Goal: Task Accomplishment & Management: Complete application form

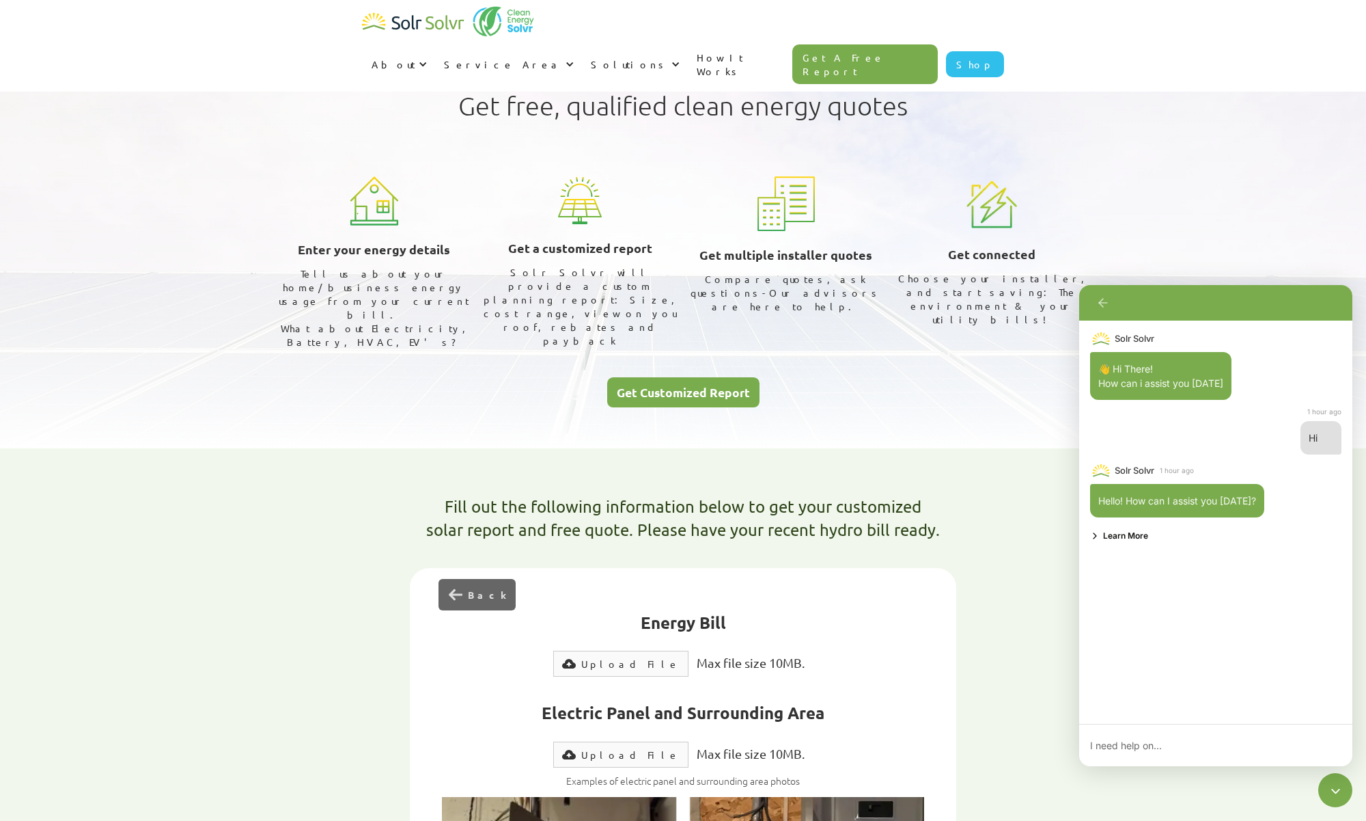
select select "Ontario Power Generation"
select select "50%"
select select "10-15 years"
select select "2"
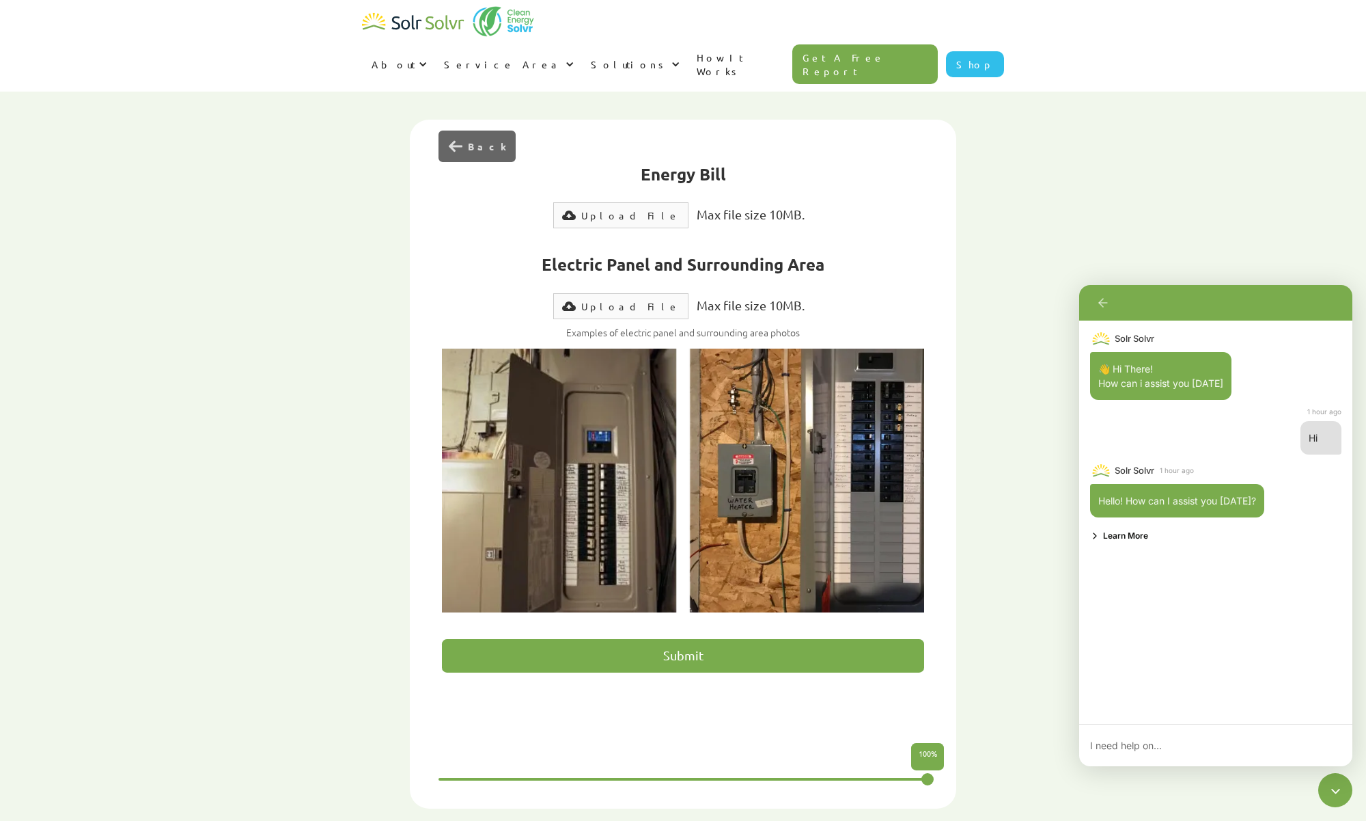
type textarea "x"
click at [629, 299] on div "Upload File" at bounding box center [630, 306] width 98 height 14
click at [617, 208] on div "Upload File" at bounding box center [630, 215] width 98 height 14
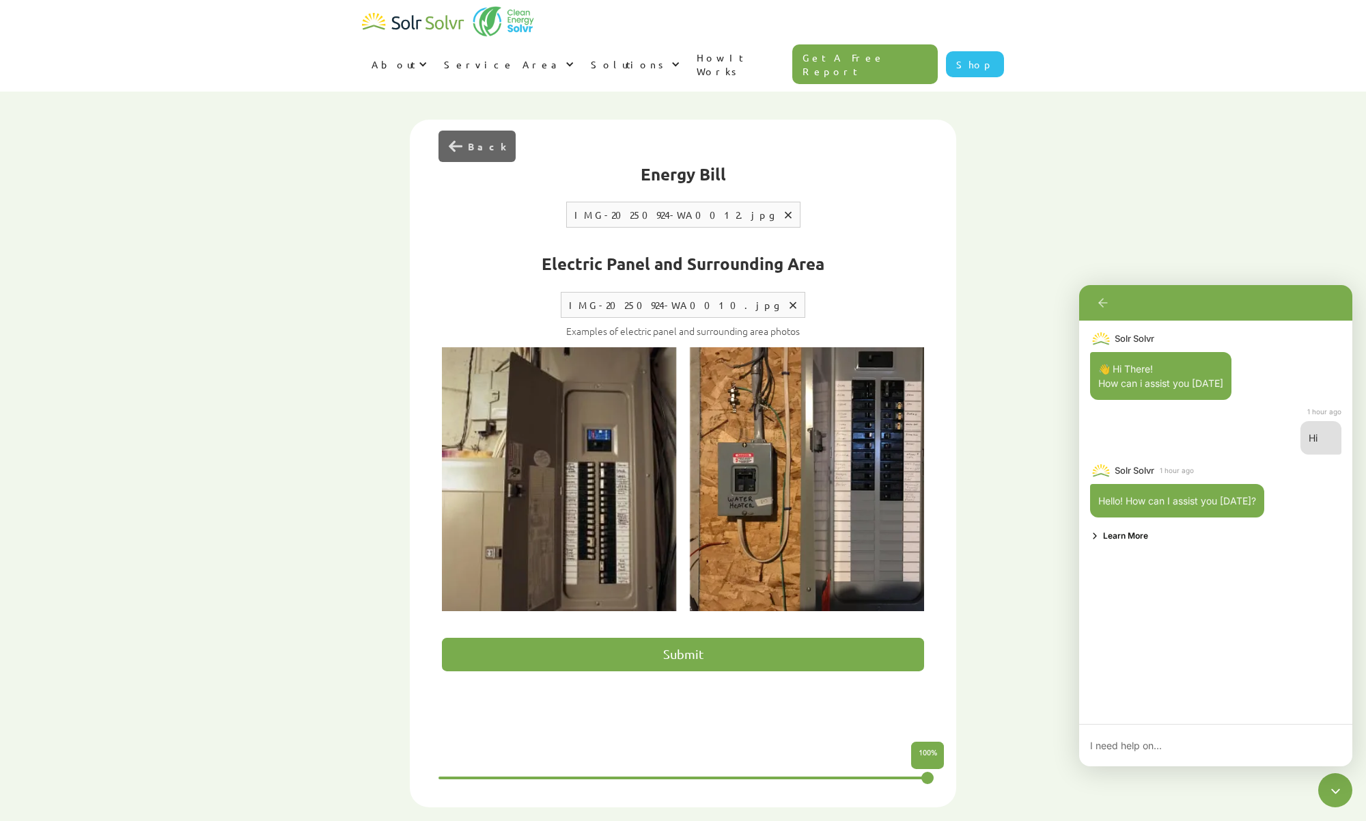
click at [674, 637] on input "Submit" at bounding box center [683, 653] width 482 height 33
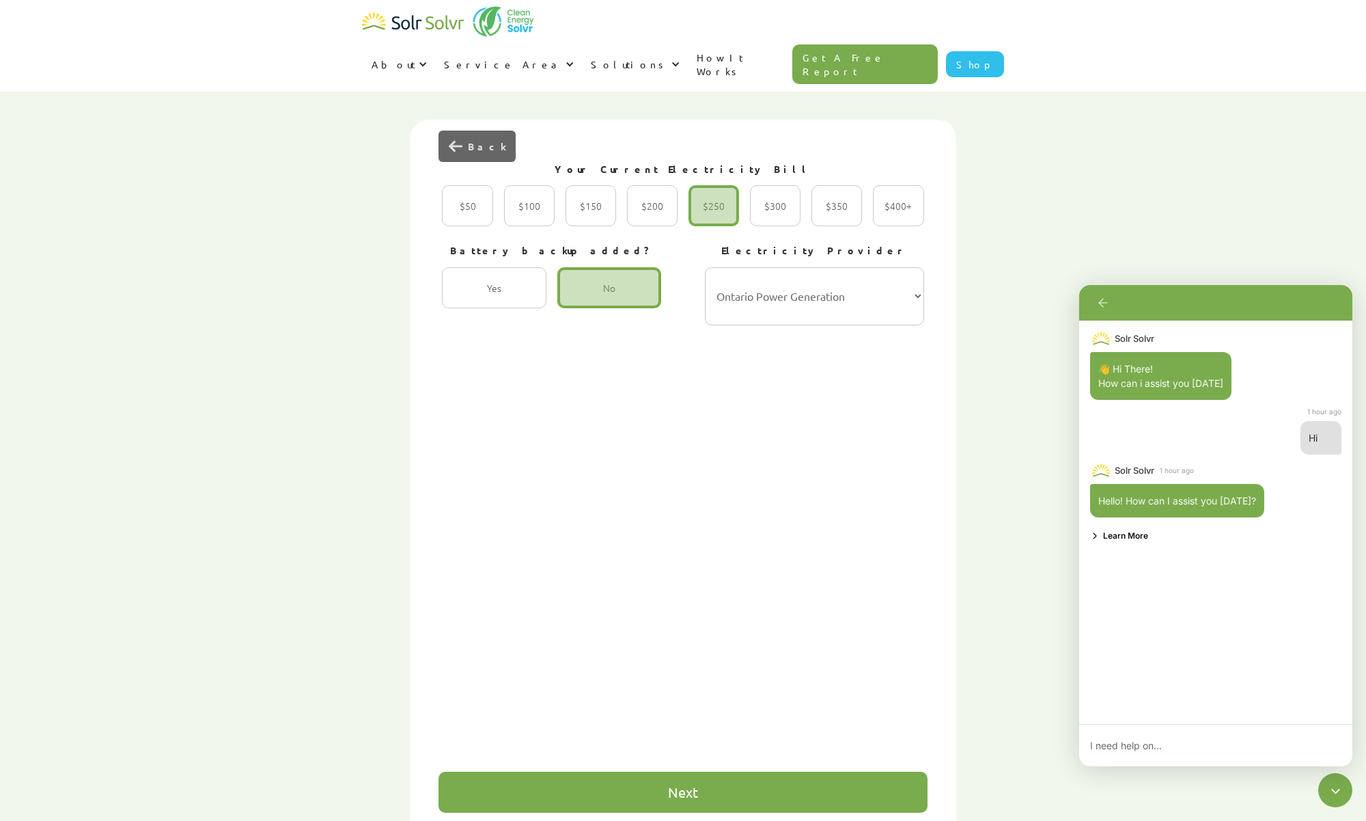
type input "Please wait..."
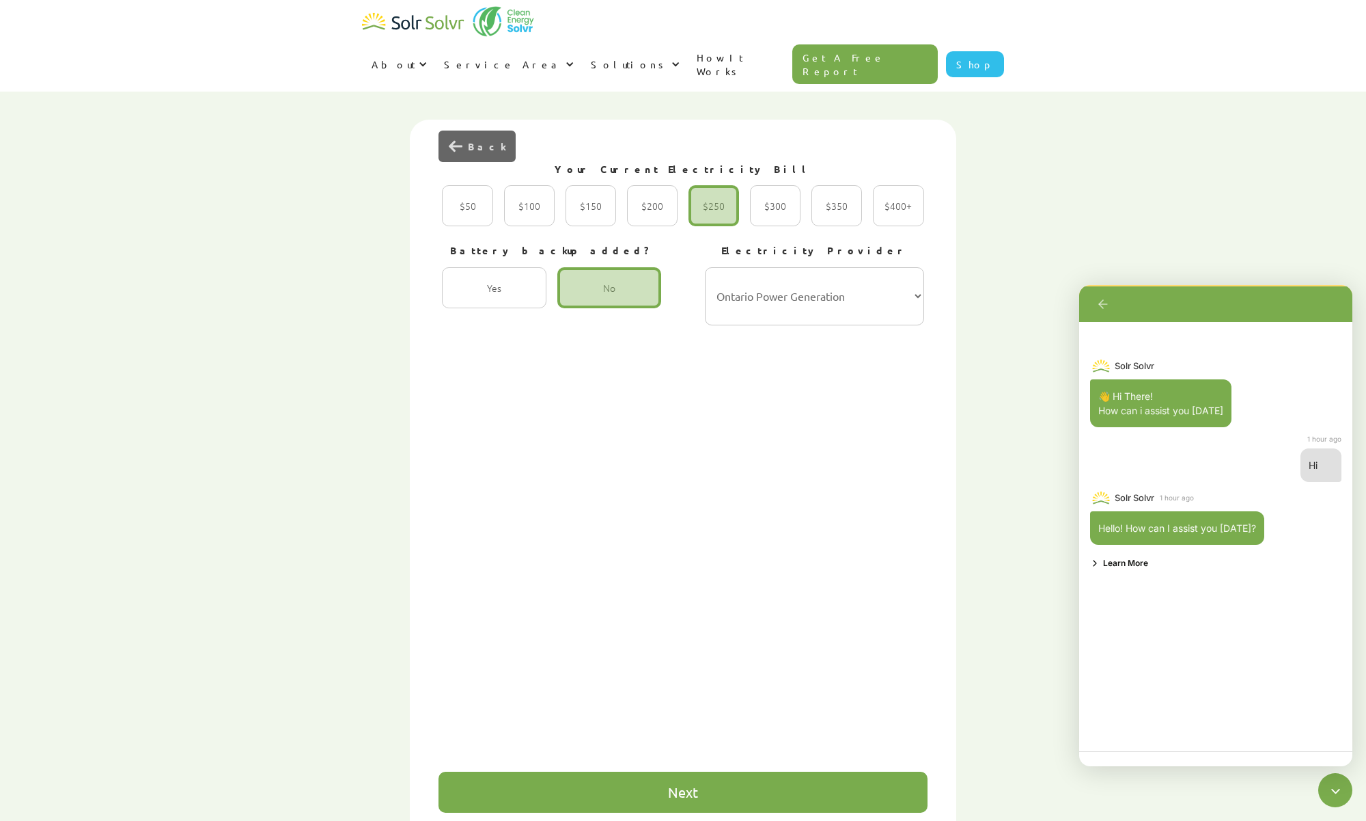
type textarea "x"
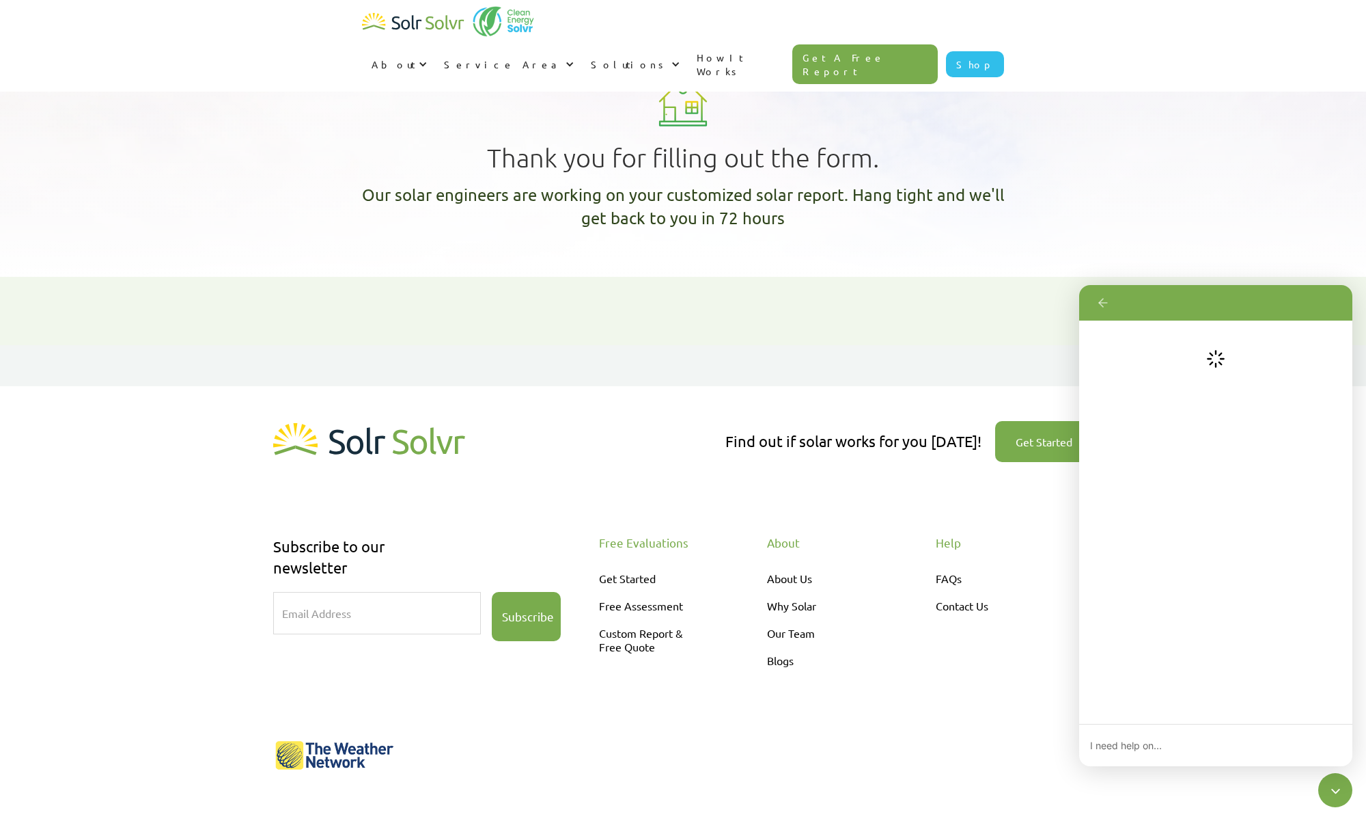
type textarea "x"
click at [1105, 299] on icon "Chatbot is open" at bounding box center [1104, 303] width 14 height 14
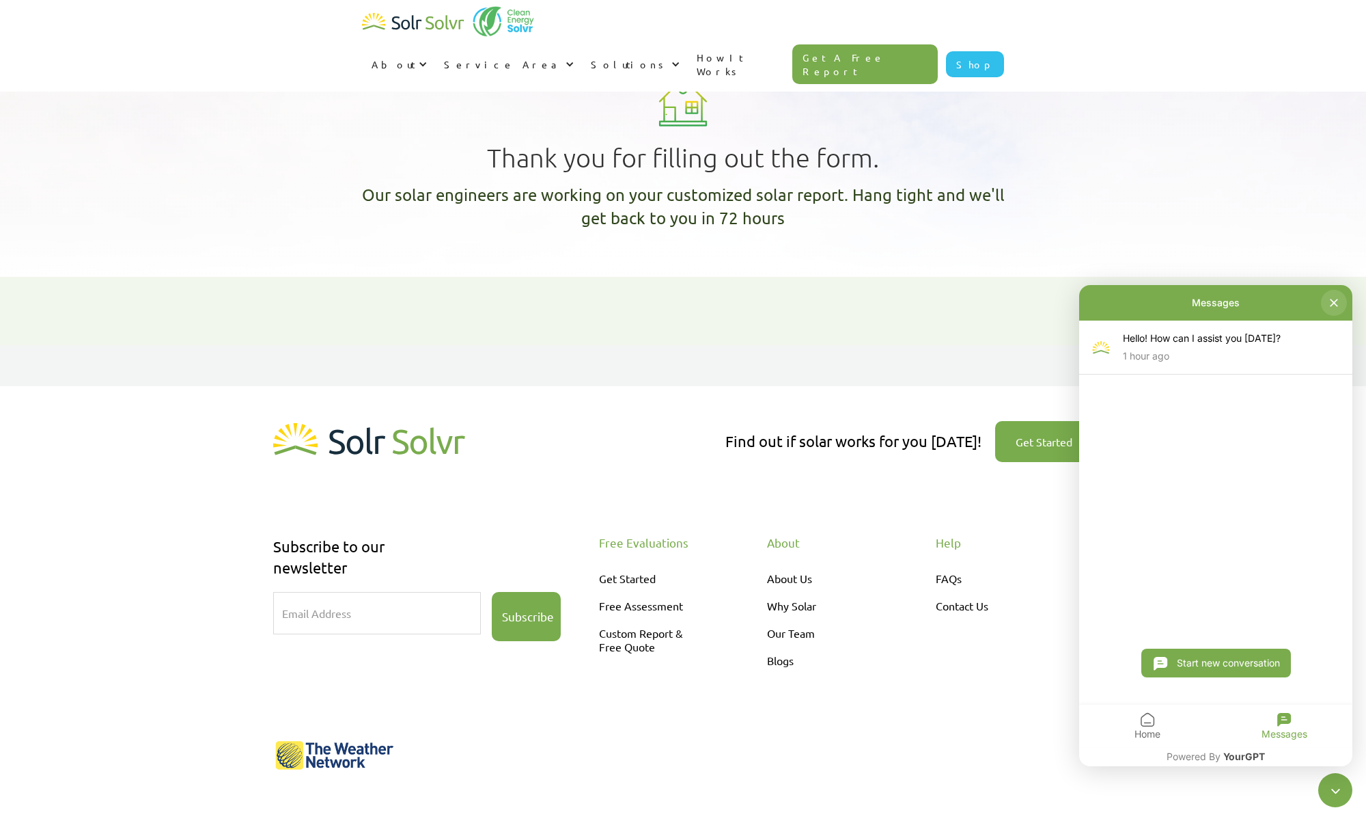
click at [1337, 306] on icon "Chatbot is open" at bounding box center [1334, 303] width 14 height 14
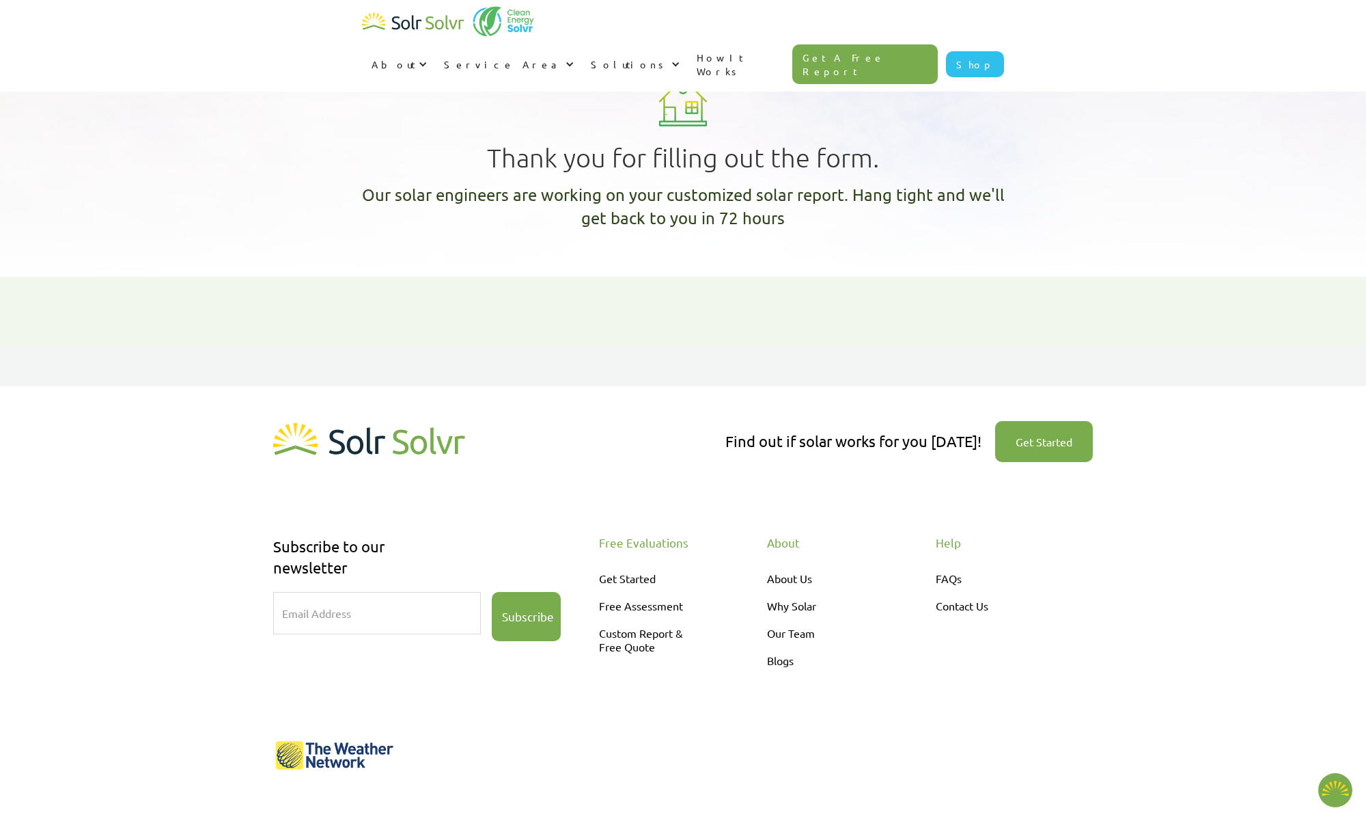
click at [909, 44] on link "Get A Free Report" at bounding box center [866, 64] width 146 height 40
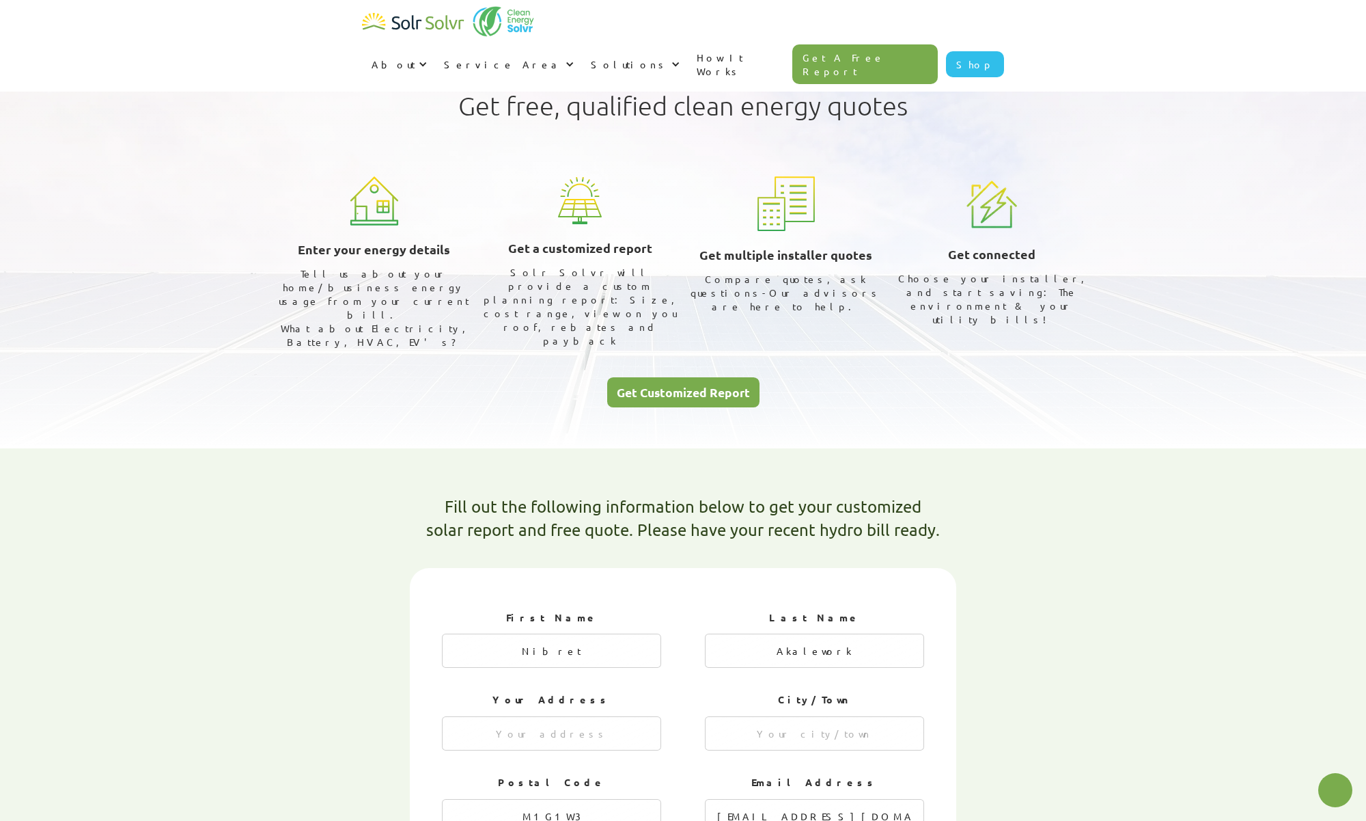
select select "Ontario Power Generation"
select select "50%"
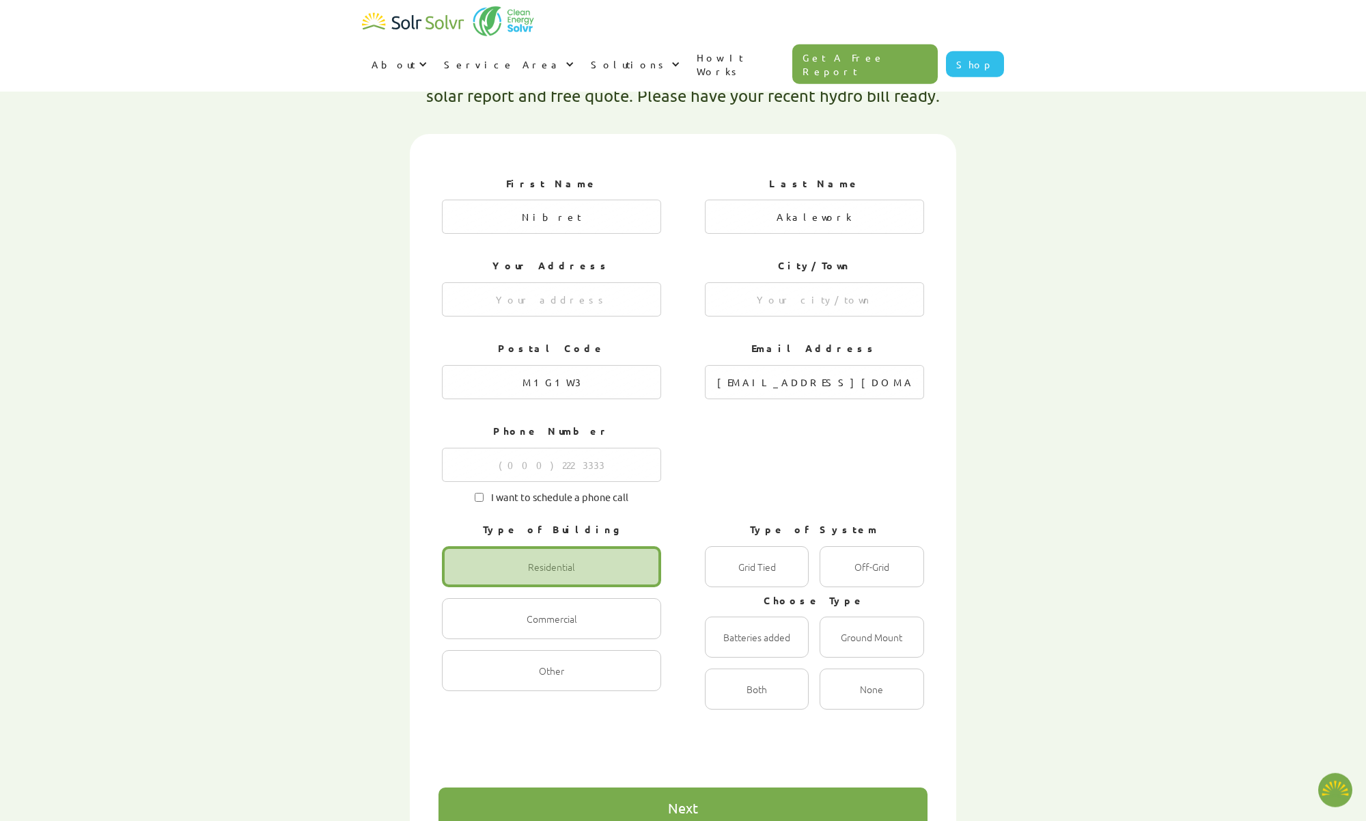
scroll to position [432, 0]
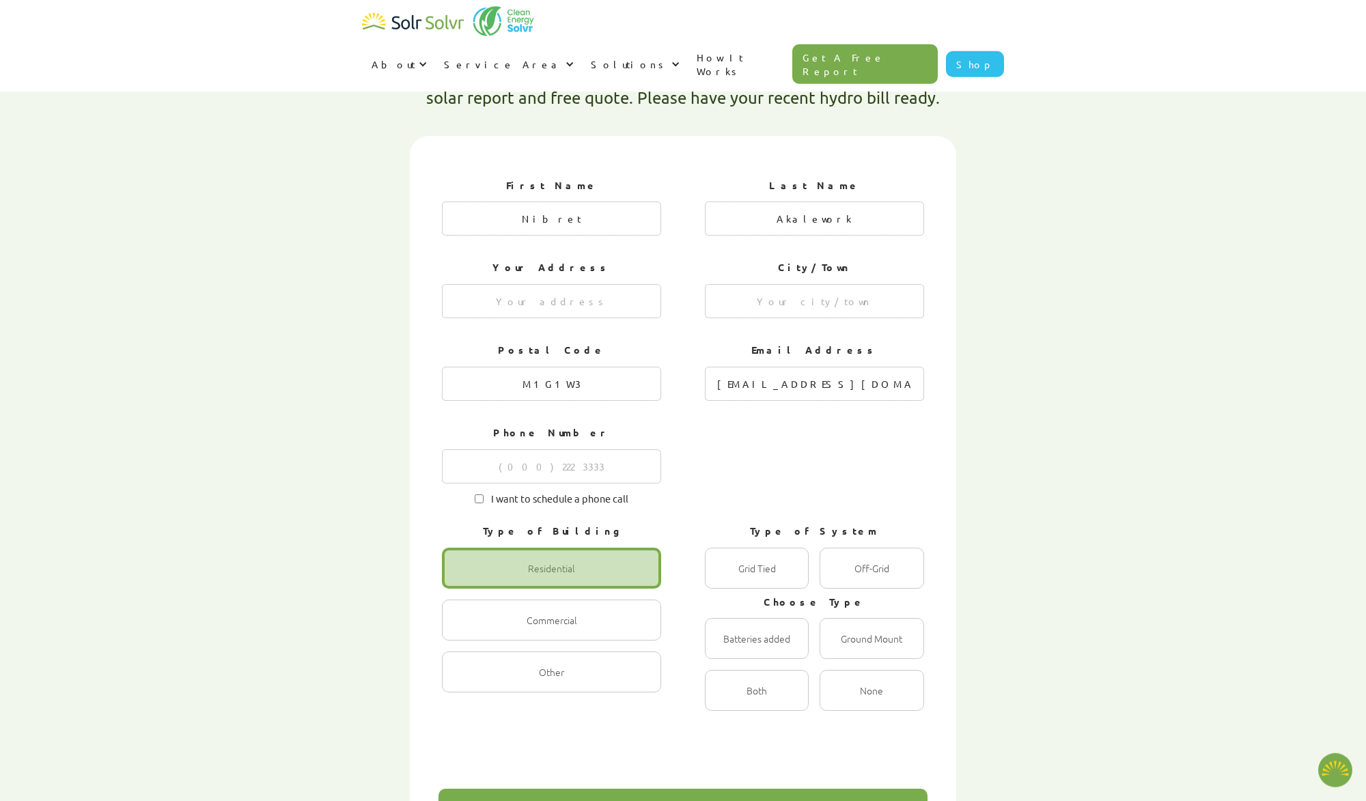
type textarea "x"
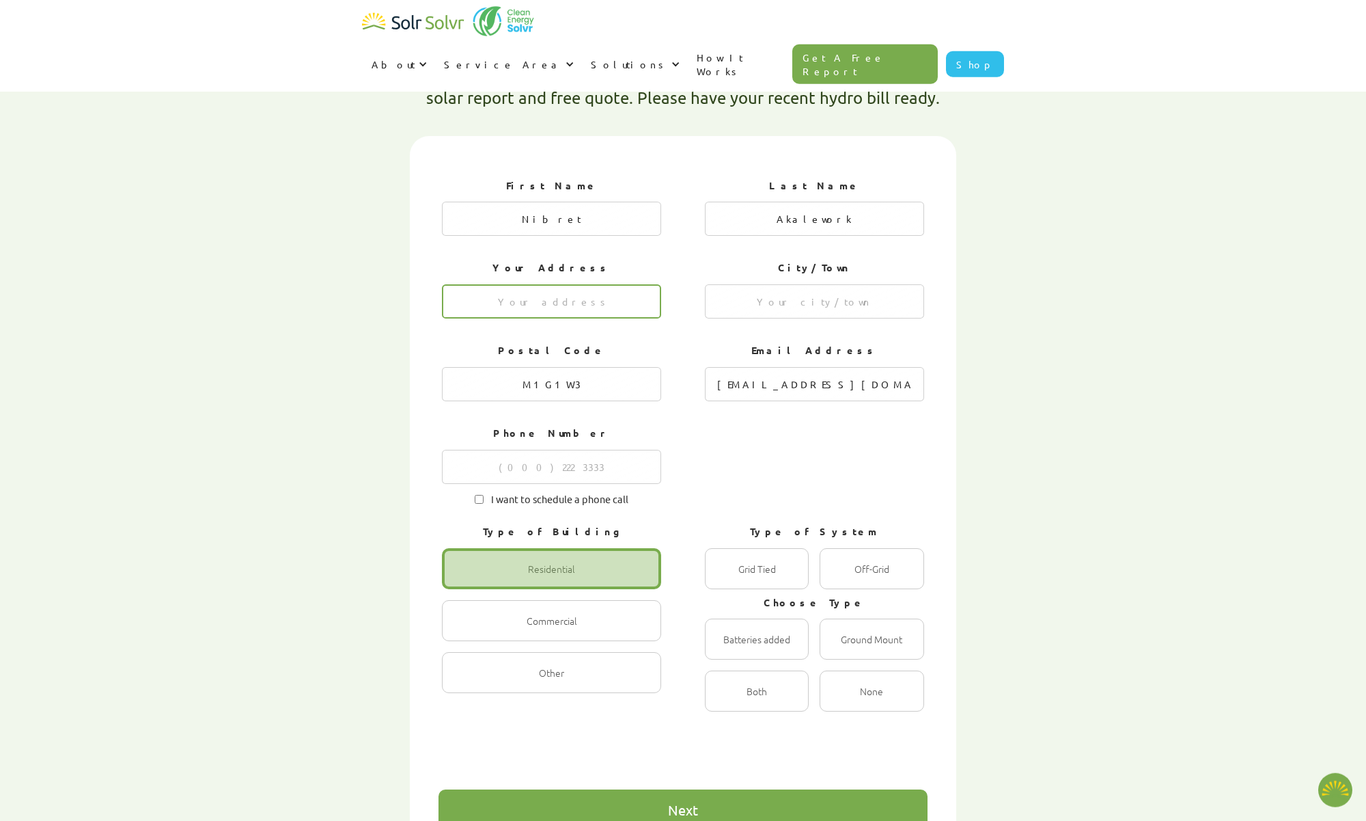
click at [581, 284] on input "1 of 4" at bounding box center [551, 301] width 219 height 34
paste input "77 Lochleven Dr"
type input "77 Lochleven Dr"
click at [790, 284] on input "1 of 4" at bounding box center [814, 301] width 219 height 34
type input "s"
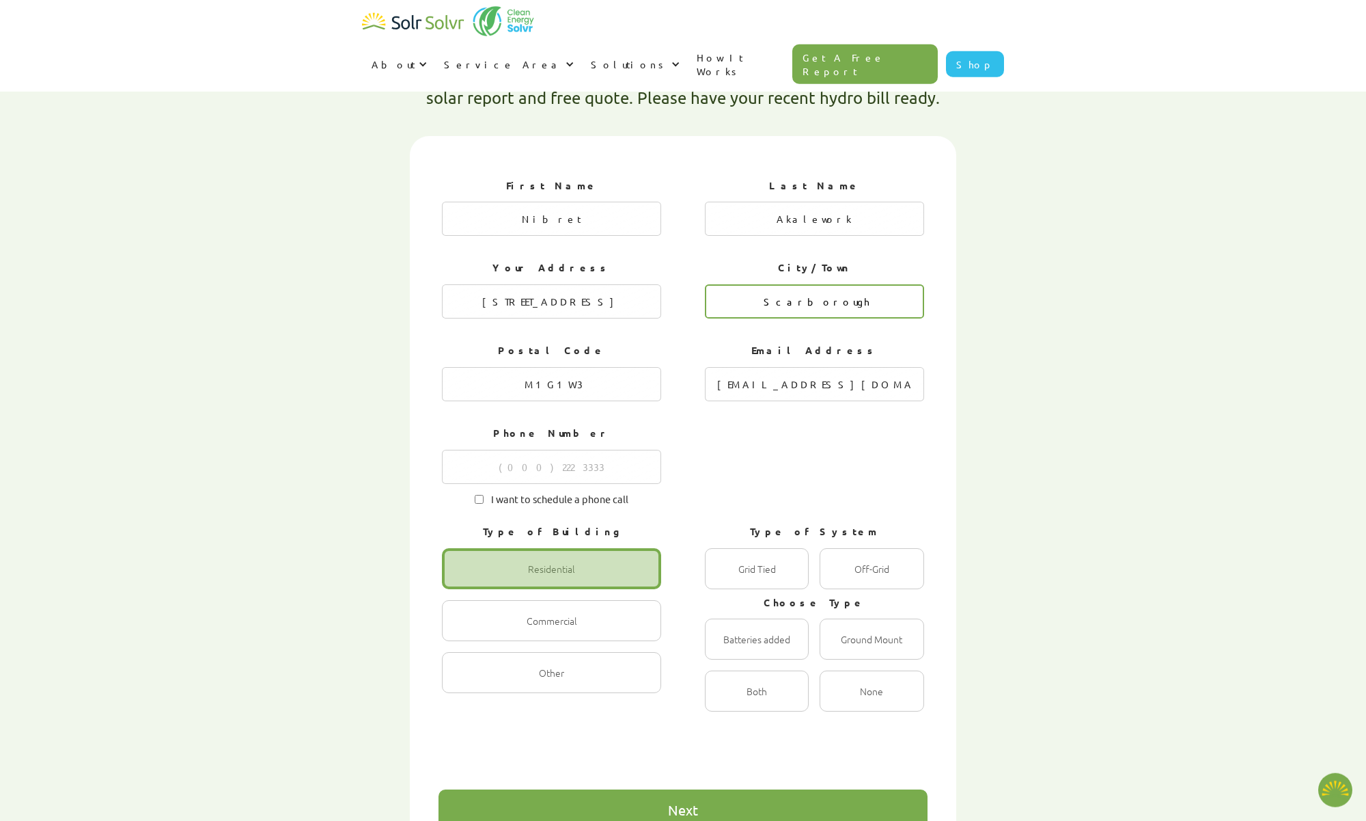
type input "Scarborough"
click at [606, 367] on input "M1G1W3" at bounding box center [551, 384] width 219 height 34
type textarea "x"
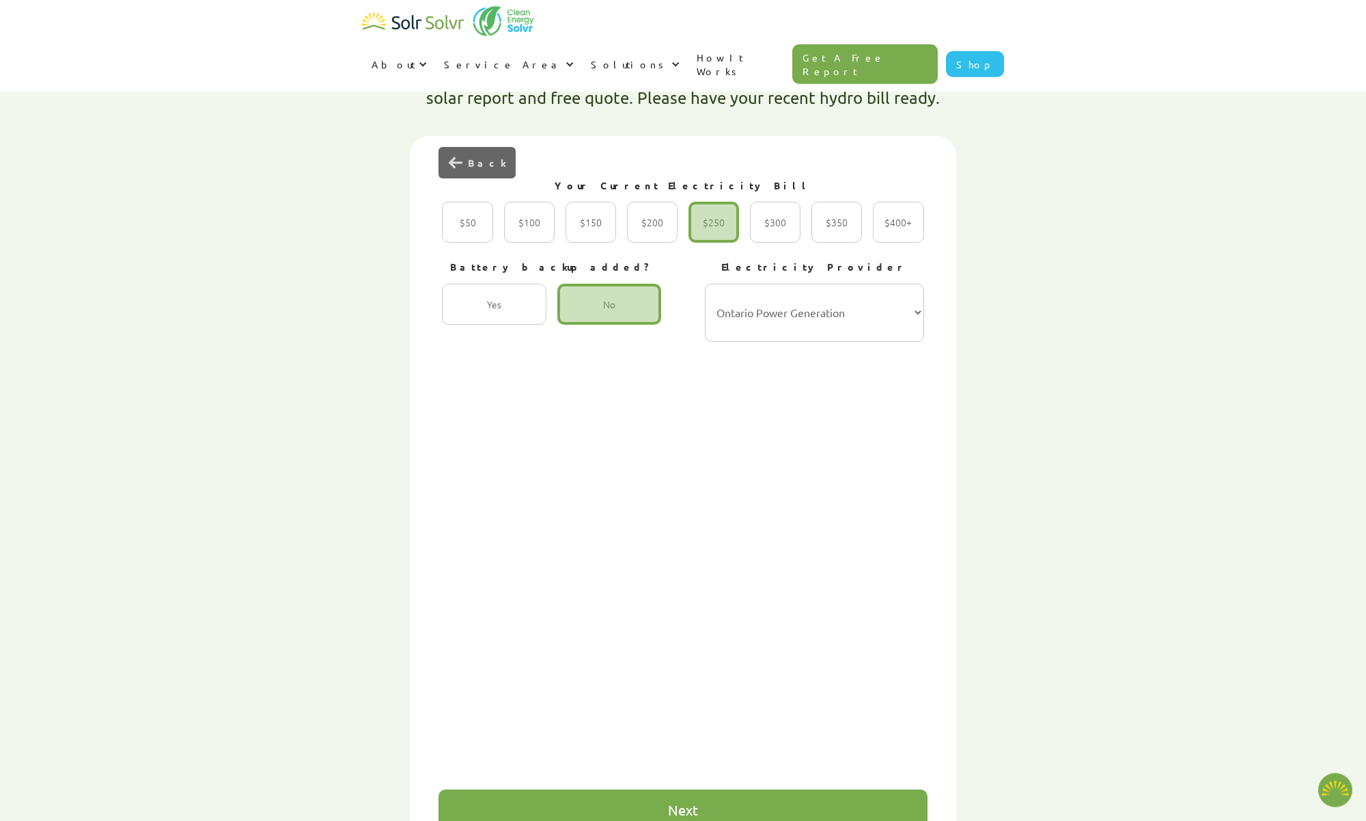
drag, startPoint x: 588, startPoint y: 349, endPoint x: 435, endPoint y: 351, distance: 153.1
click at [172, 367] on input "M1G1W3" at bounding box center [62, 384] width 219 height 34
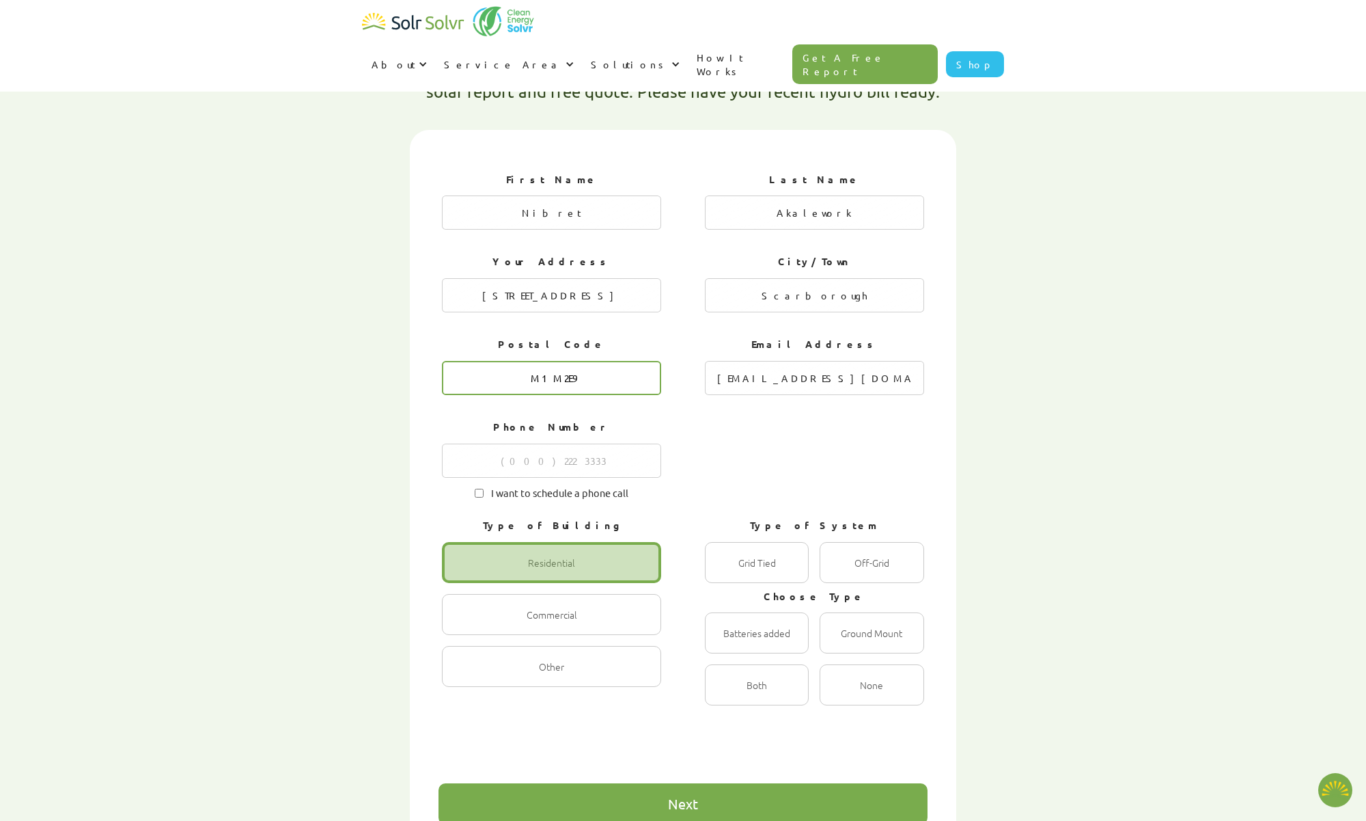
scroll to position [439, 0]
type input "M1M2E9"
click at [559, 443] on input "1 of 4" at bounding box center [551, 460] width 219 height 34
click at [562, 443] on input "1 of 4" at bounding box center [551, 460] width 219 height 34
type input "2505001556"
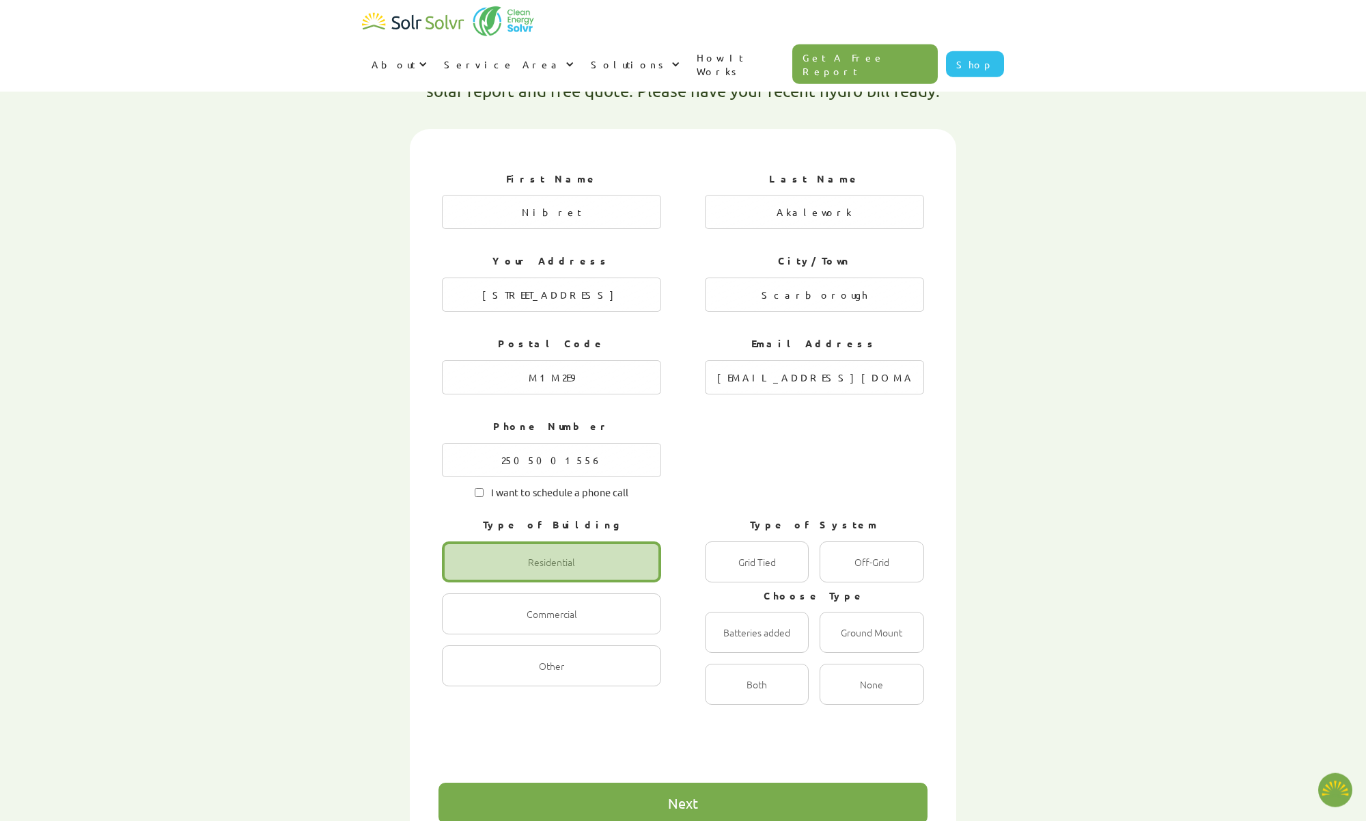
click at [85, 529] on div "Fill out the following information below to get your customized solar report an…" at bounding box center [683, 478] width 1366 height 937
click at [778, 541] on div "1 of 4" at bounding box center [757, 561] width 104 height 41
click at [724, 572] on Tied "Grid Tied Radio" at bounding box center [719, 576] width 9 height 9
radio Tied "true"
click at [773, 663] on div "1 of 4" at bounding box center [757, 683] width 104 height 41
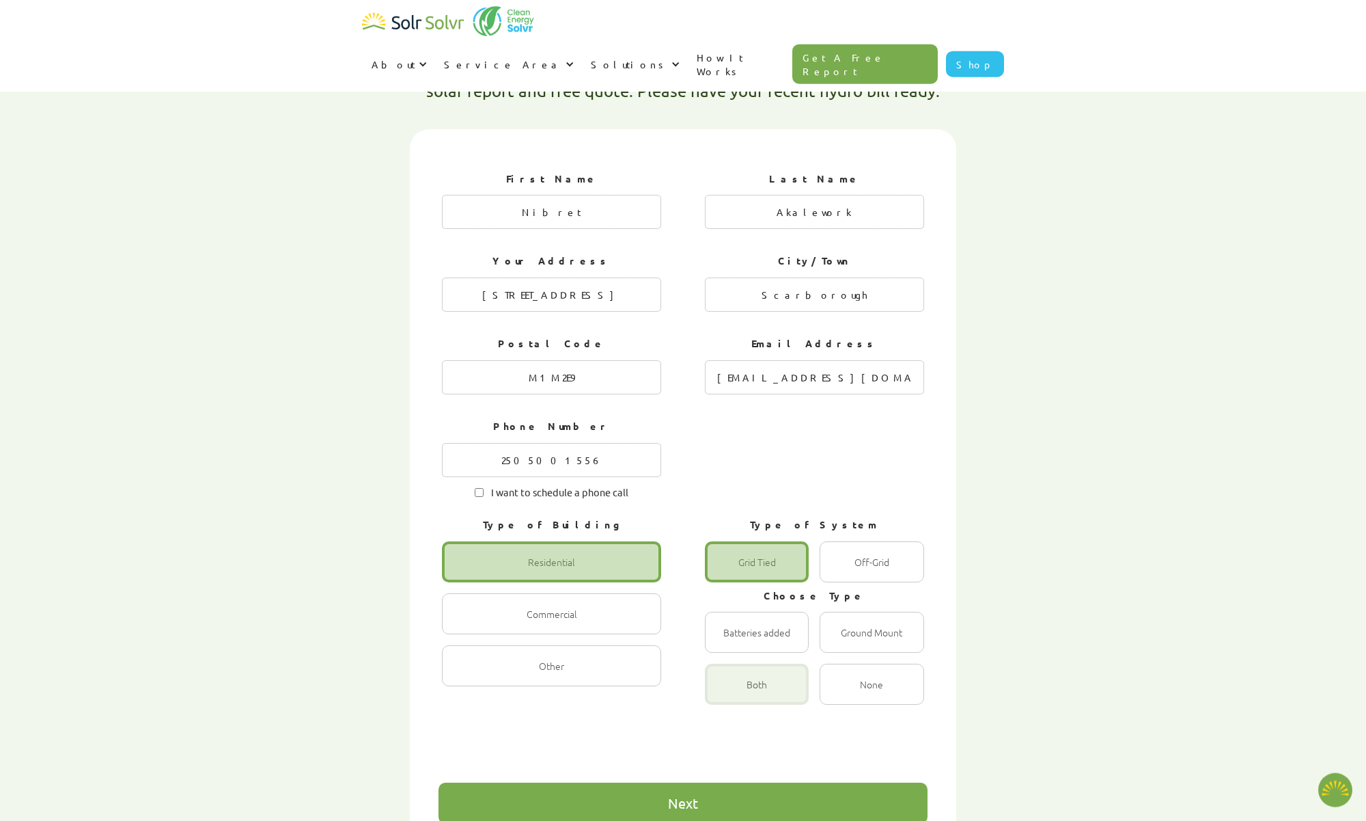
click at [724, 694] on input "Both Radio" at bounding box center [719, 698] width 9 height 9
radio input "true"
click at [621, 782] on div "Next" at bounding box center [683, 802] width 489 height 41
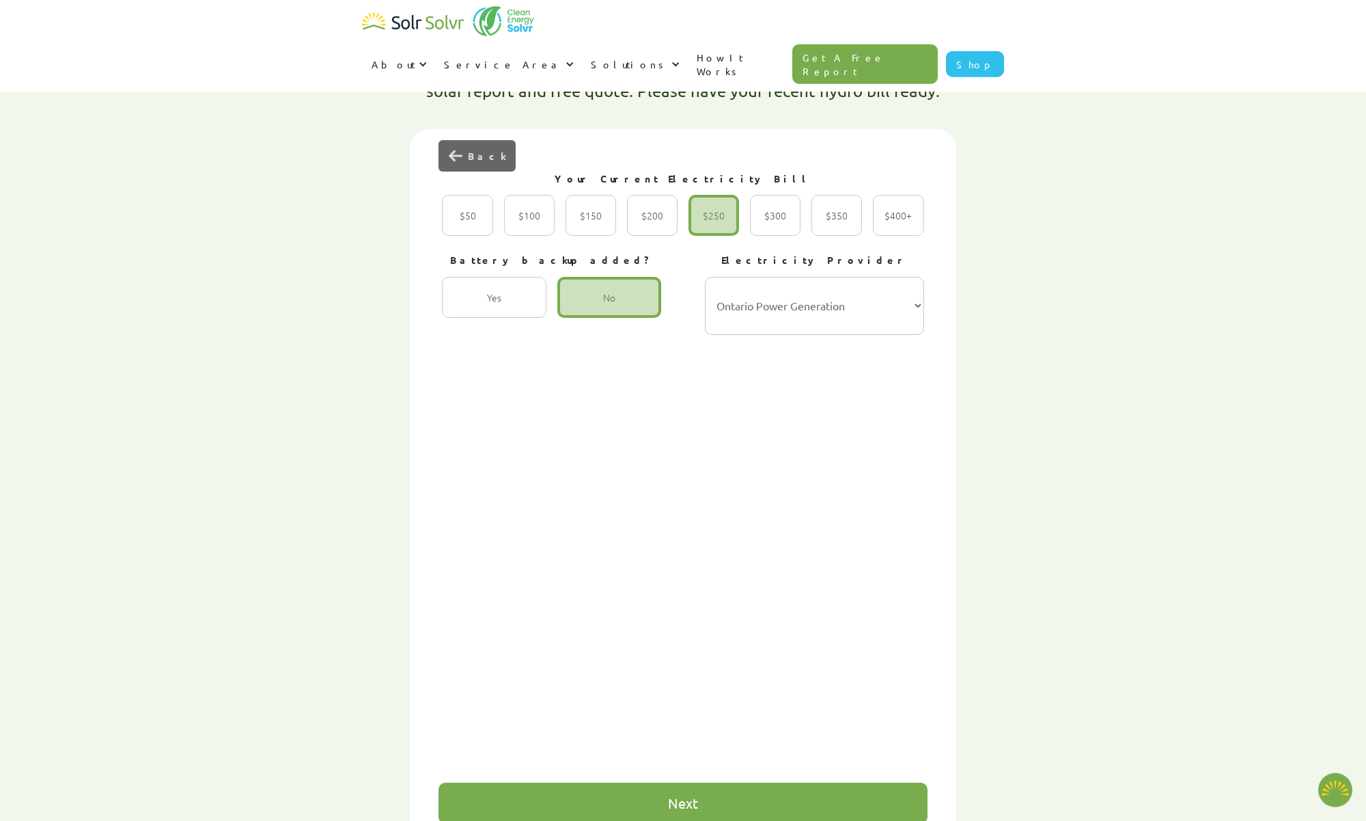
click at [668, 796] on div "Next" at bounding box center [683, 803] width 30 height 14
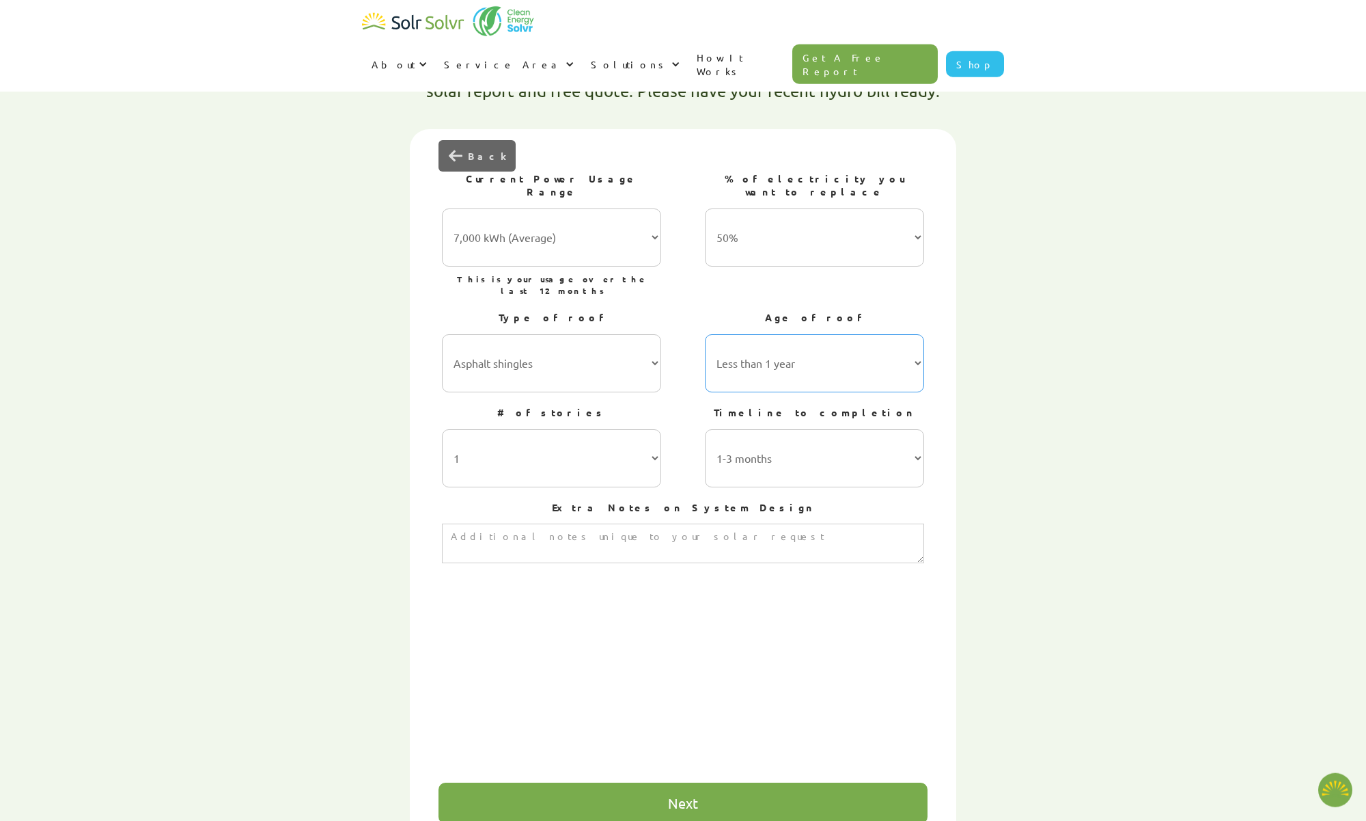
click at [705, 334] on select "Less than 1 year 1-5 years 5-10 years 10-15 years 20-30 years 30+ years" at bounding box center [814, 363] width 219 height 58
select select "5-10 years"
click option "5-10 years" at bounding box center [0, 0] width 0 height 0
click at [442, 429] on select "1 2 3 or more" at bounding box center [551, 458] width 219 height 58
click at [652, 429] on select "1 2 3 or more" at bounding box center [551, 458] width 219 height 58
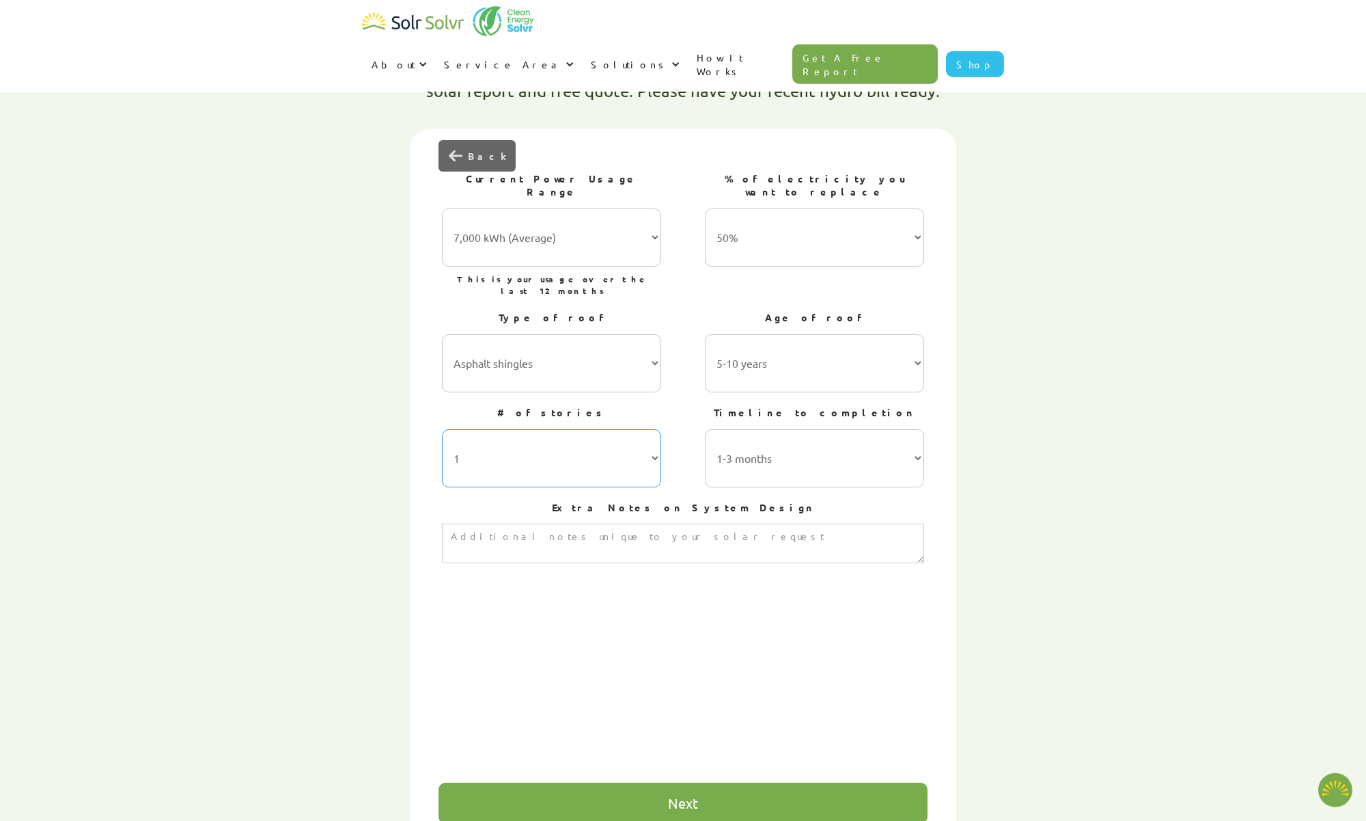
click at [442, 429] on select "1 2 3 or more" at bounding box center [551, 458] width 219 height 58
select select "2"
click option "2" at bounding box center [0, 0] width 0 height 0
click at [652, 523] on textarea "3 of 4" at bounding box center [683, 543] width 482 height 40
click at [659, 782] on div "Next" at bounding box center [683, 802] width 489 height 41
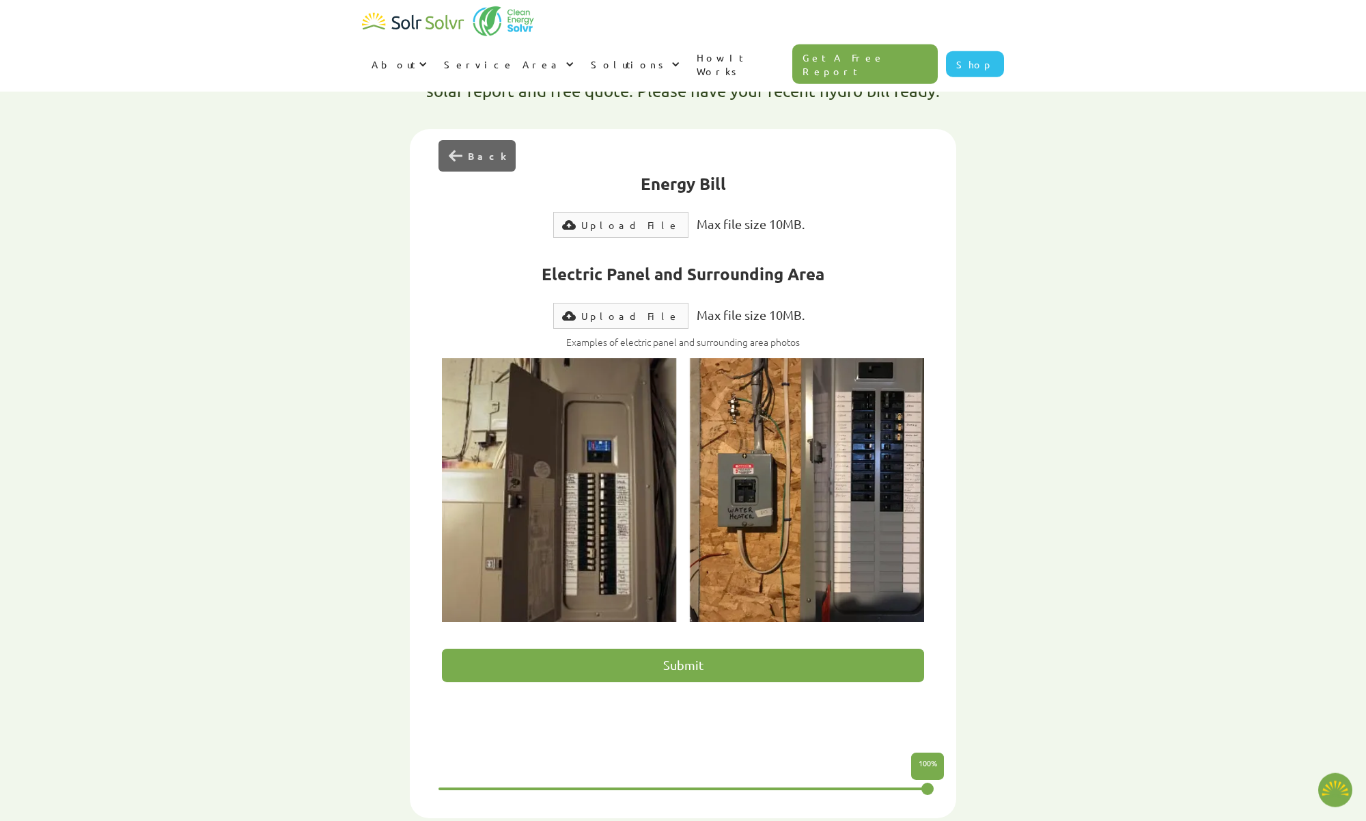
type textarea "x"
click at [620, 309] on div "Upload File" at bounding box center [630, 316] width 98 height 14
click at [638, 309] on div "Upload File" at bounding box center [630, 316] width 98 height 14
type input "Please wait..."
type textarea "x"
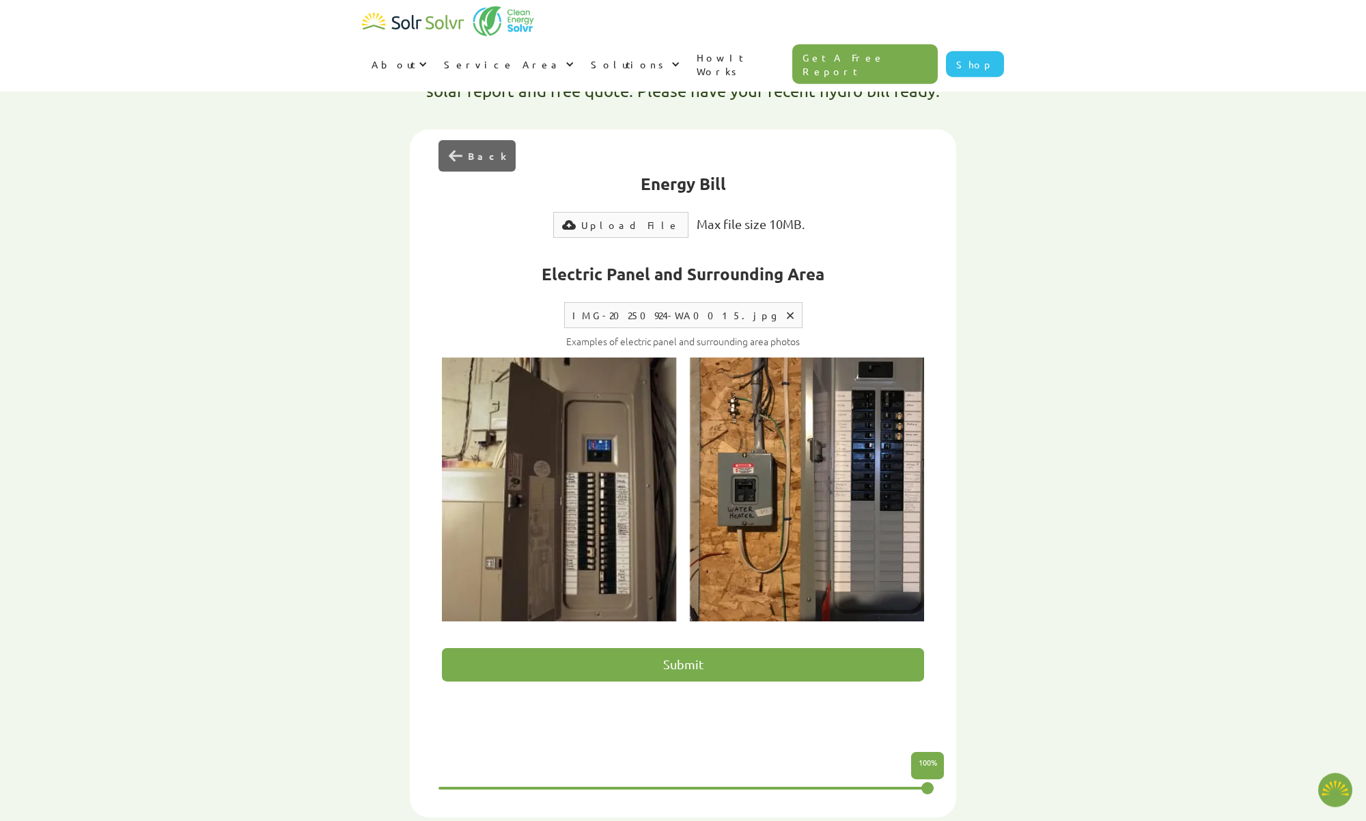
type input "Submit"
type textarea "x"
click at [629, 218] on div "Upload File" at bounding box center [630, 225] width 98 height 14
click at [710, 647] on input "Submit" at bounding box center [683, 663] width 482 height 33
type input "Please wait..."
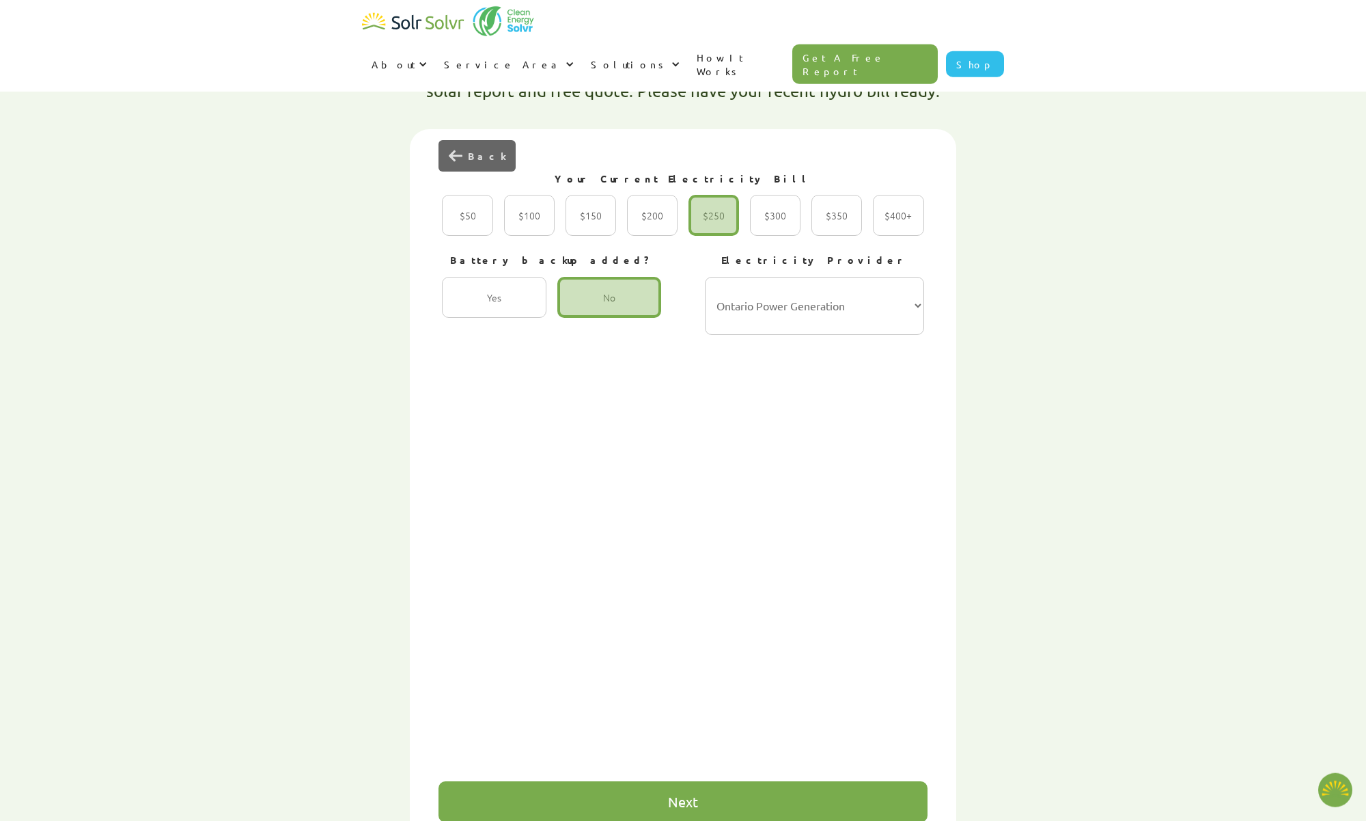
type textarea "x"
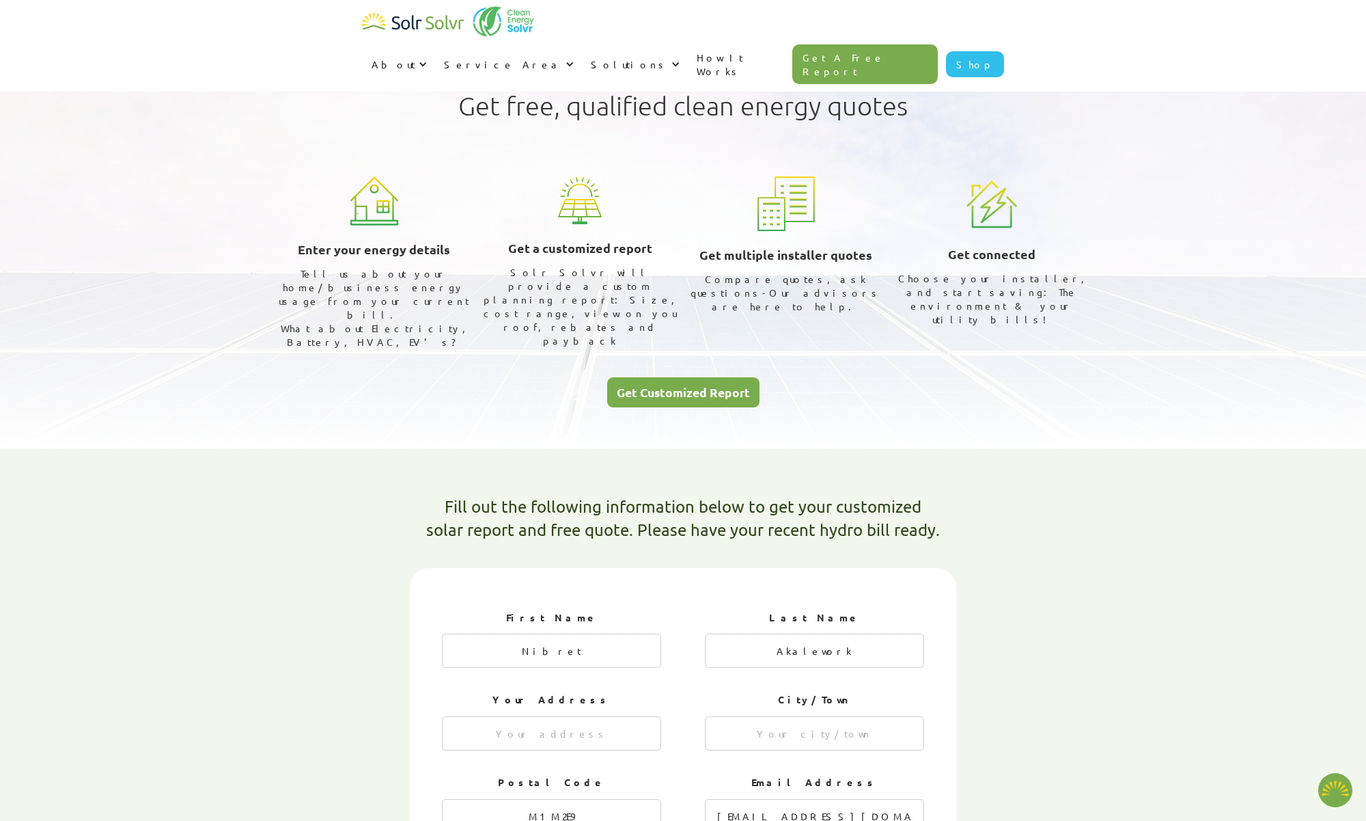
select select "Ontario Power Generation"
select select "50%"
type textarea "x"
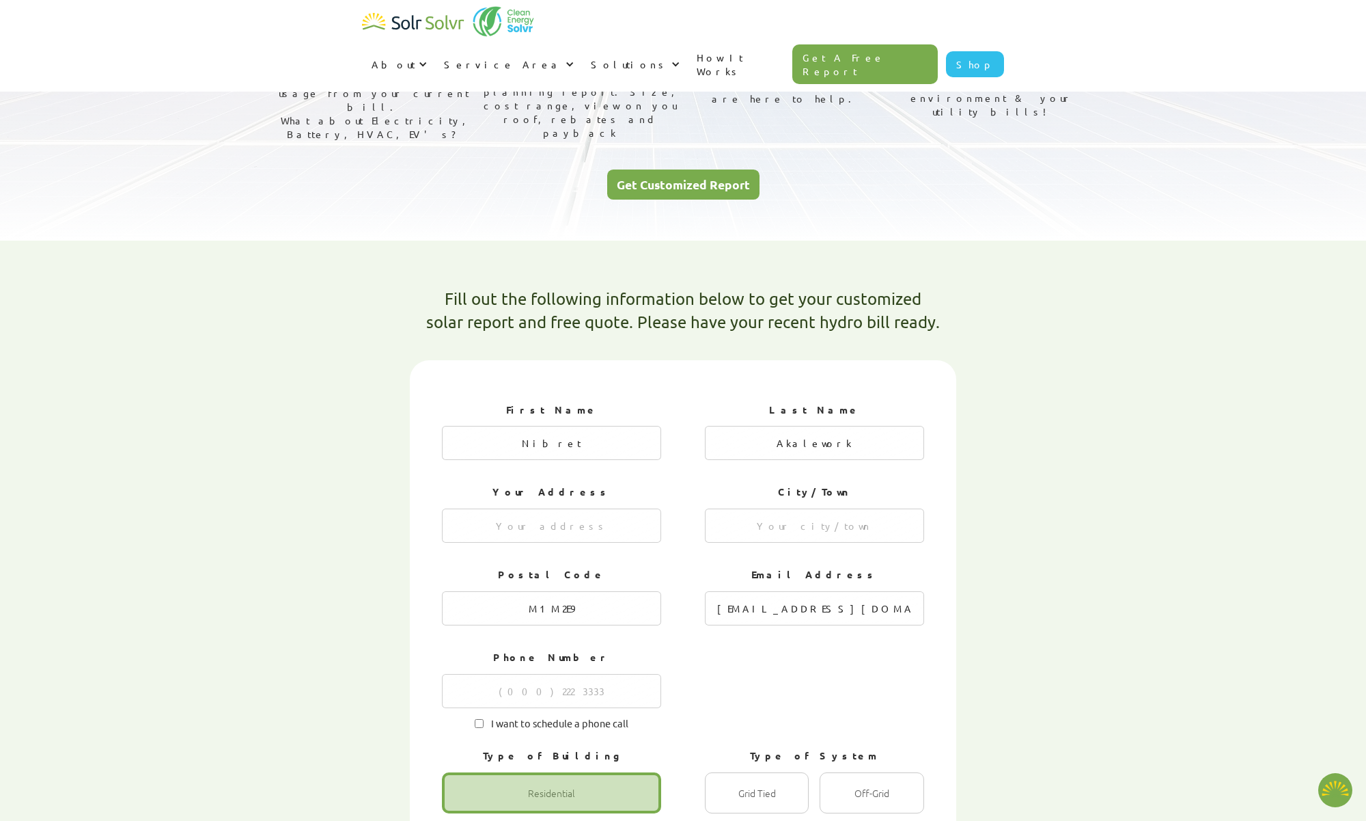
scroll to position [208, 0]
click at [530, 508] on input "1 of 4" at bounding box center [551, 525] width 219 height 34
click at [555, 508] on input "1 of 4" at bounding box center [551, 525] width 219 height 34
type input "[STREET_ADDRESS][PERSON_NAME]"
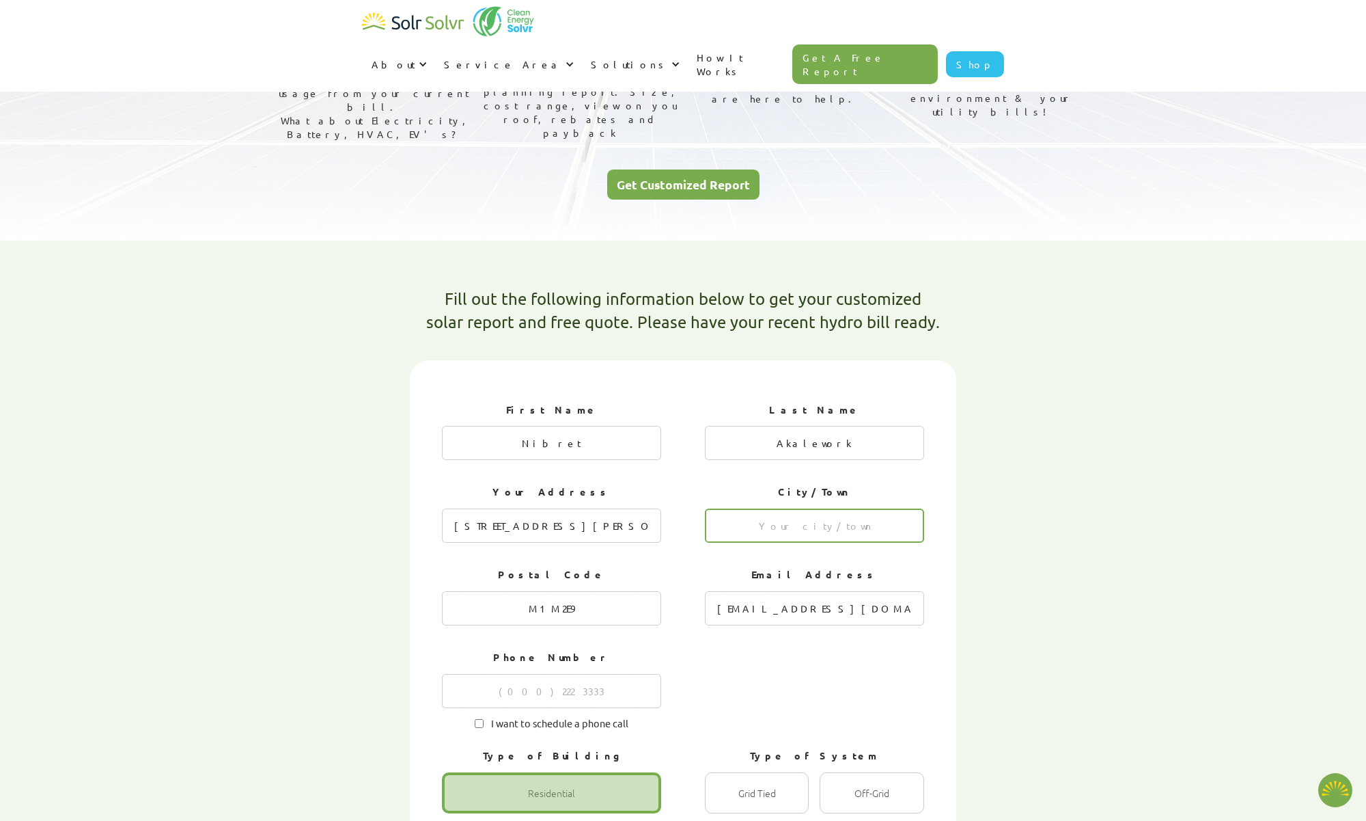
click at [804, 508] on input "1 of 4" at bounding box center [814, 525] width 219 height 34
type input "Scarborough"
click at [579, 591] on input "M1M2E9" at bounding box center [551, 608] width 219 height 34
type input "M1G1W3"
click at [1051, 586] on div "Fill out the following information below to get your customized solar report an…" at bounding box center [683, 692] width 861 height 890
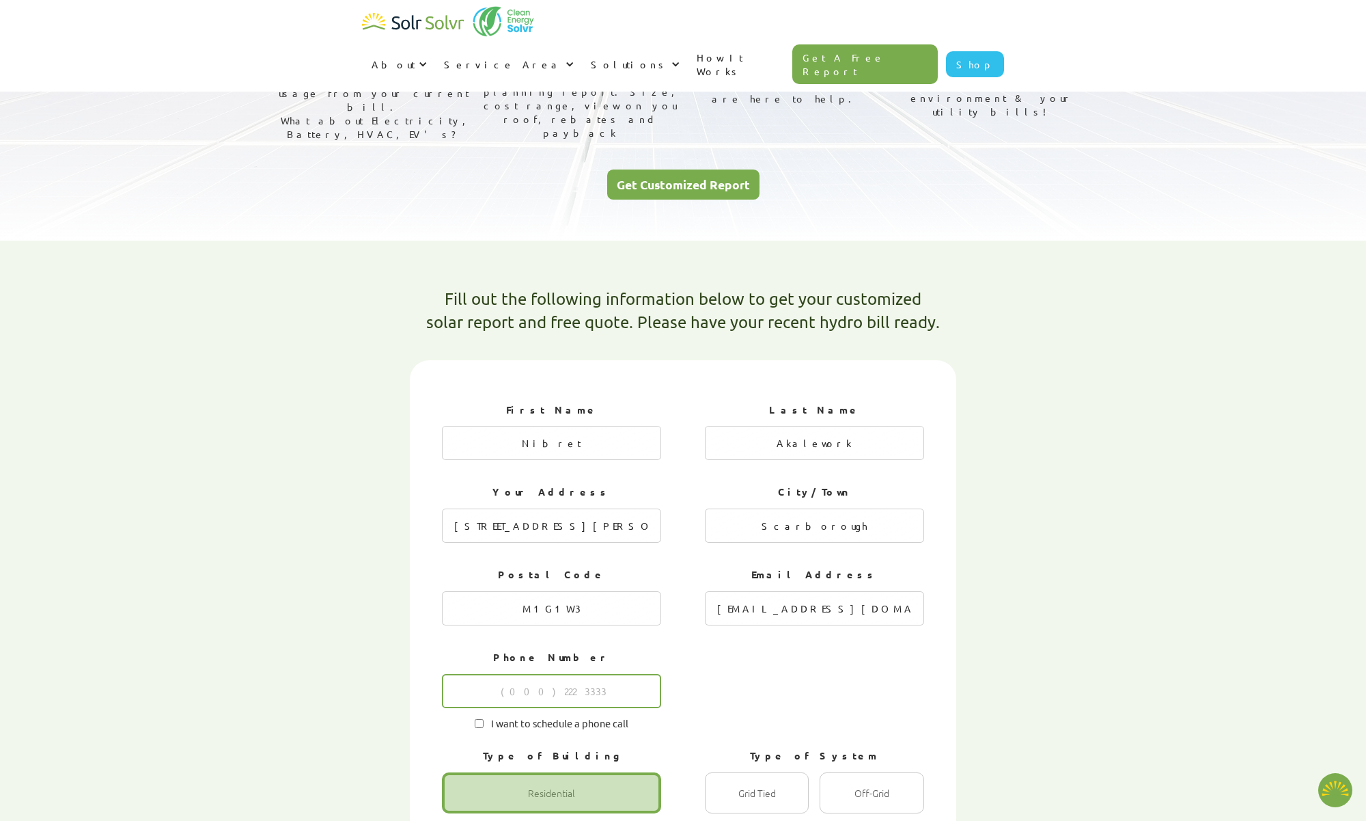
click at [561, 674] on input "1 of 4" at bounding box center [551, 691] width 219 height 34
type input "2505001556"
click at [478, 719] on input "I want to schedule a phone call" at bounding box center [479, 723] width 9 height 9
checkbox input "true"
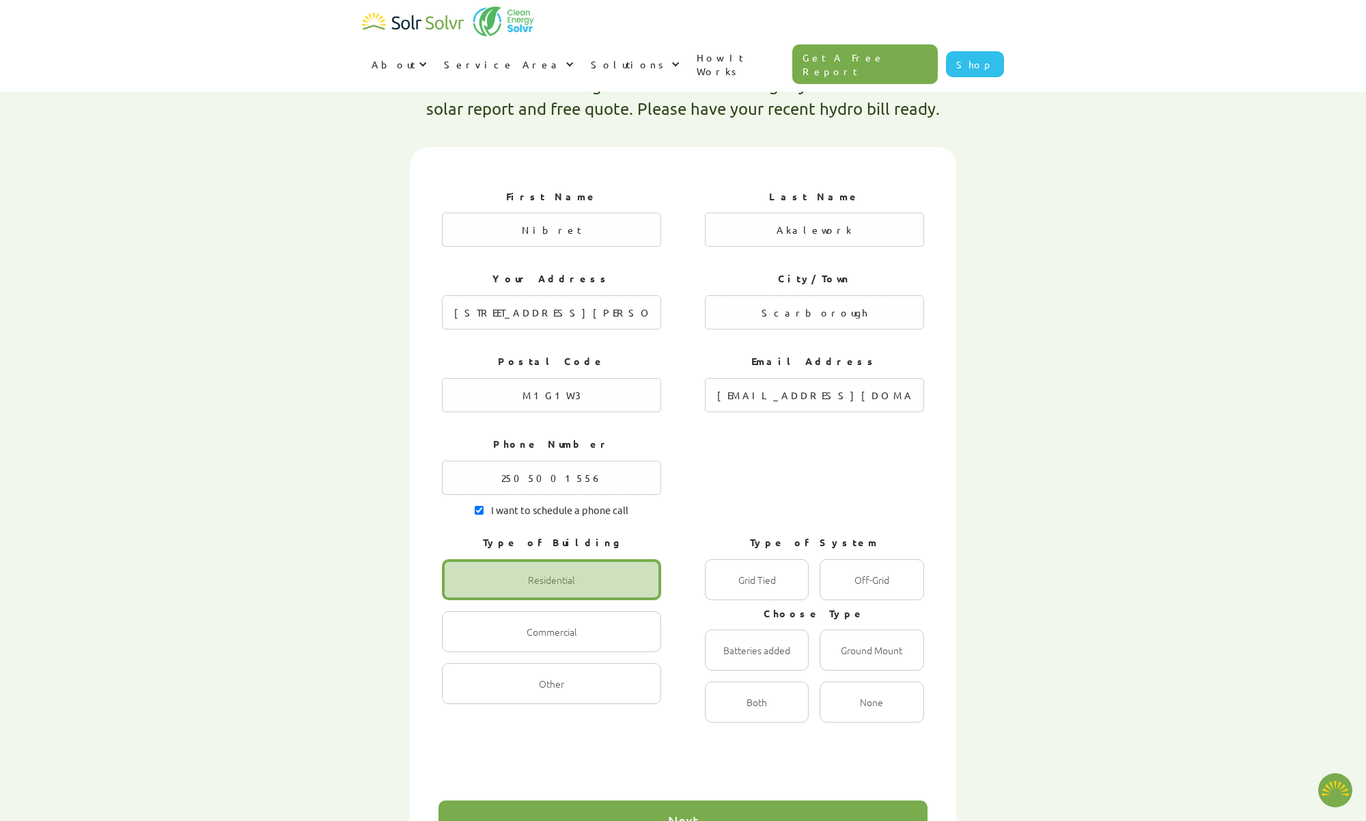
scroll to position [425, 0]
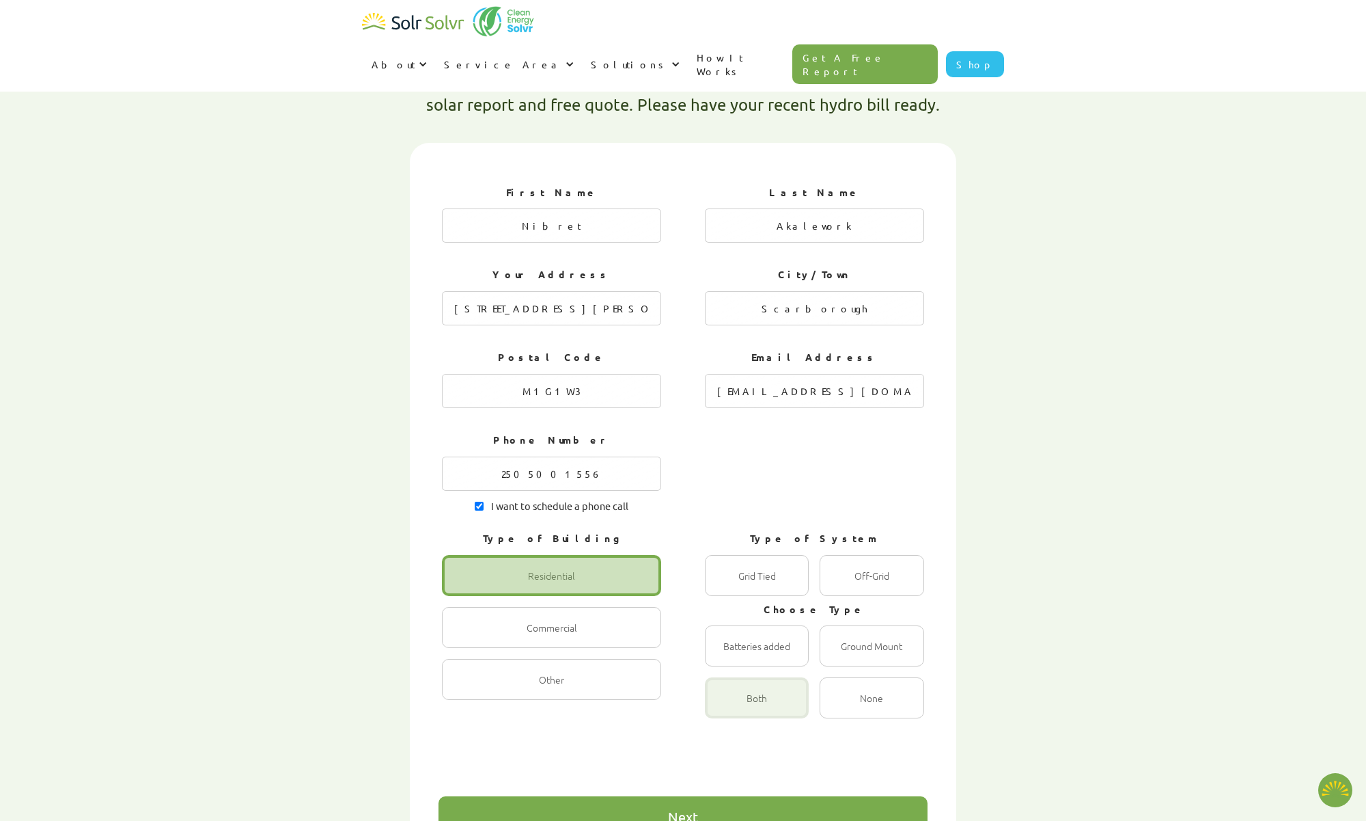
click at [759, 677] on div "1 of 4" at bounding box center [757, 697] width 104 height 41
click at [724, 708] on input "Both Radio" at bounding box center [719, 712] width 9 height 9
radio input "true"
click at [712, 796] on div "Next" at bounding box center [683, 816] width 489 height 41
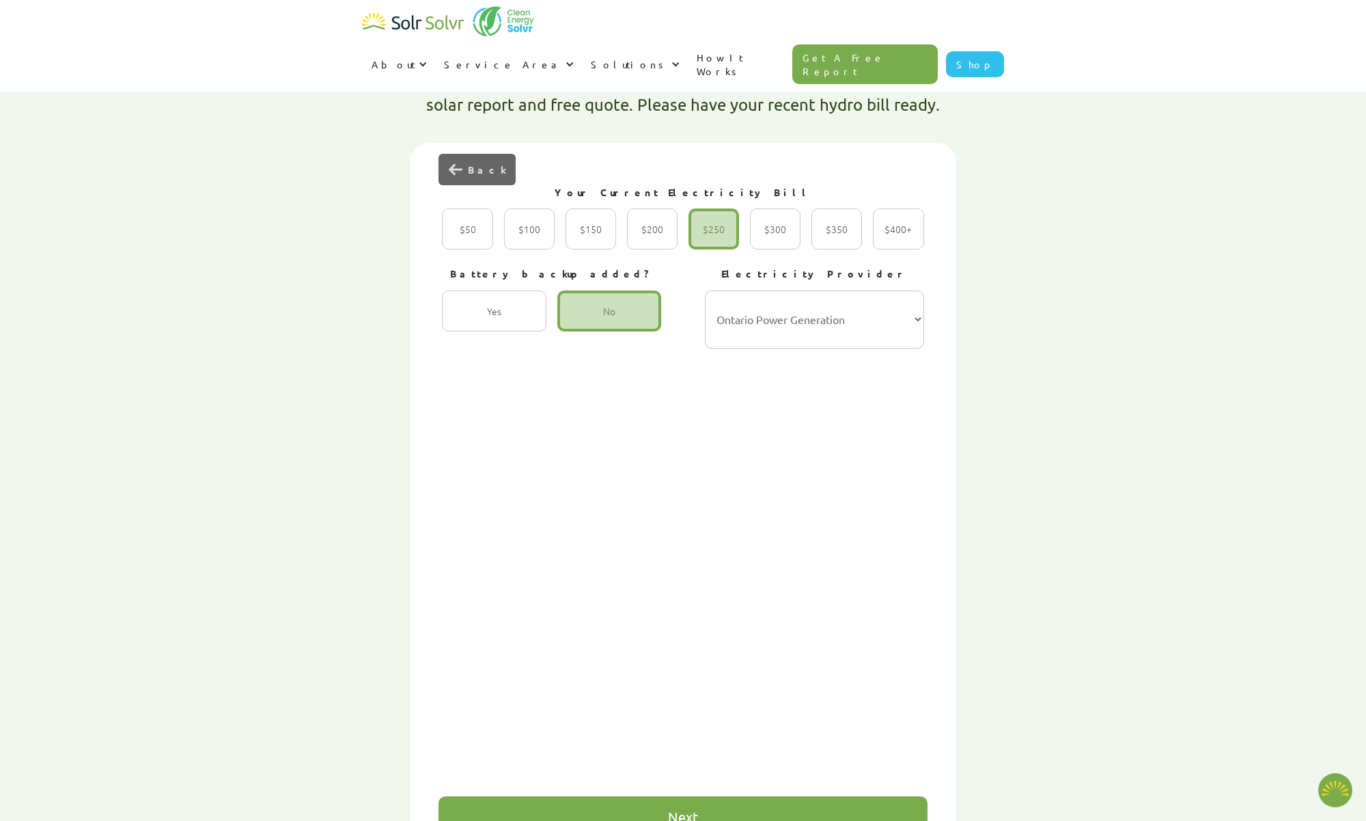
click at [680, 796] on div "Next" at bounding box center [683, 816] width 489 height 41
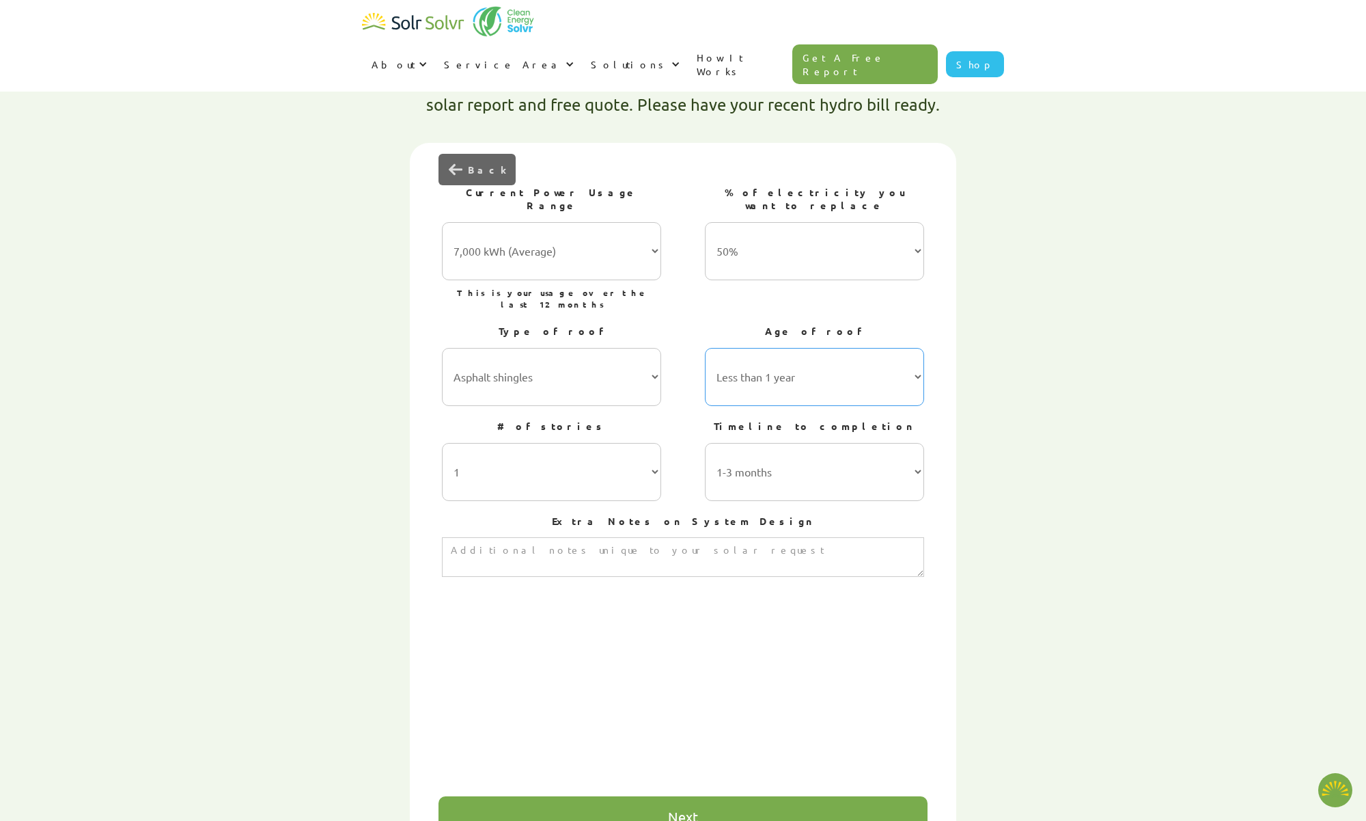
click at [784, 348] on select "Less than 1 year 1-5 years 5-10 years 10-15 years 20-30 years 30+ years" at bounding box center [814, 377] width 219 height 58
select select "10-15 years"
click option "10-15 years" at bounding box center [0, 0] width 0 height 0
click at [627, 443] on select "1 2 3 or more" at bounding box center [551, 472] width 219 height 58
select select "2"
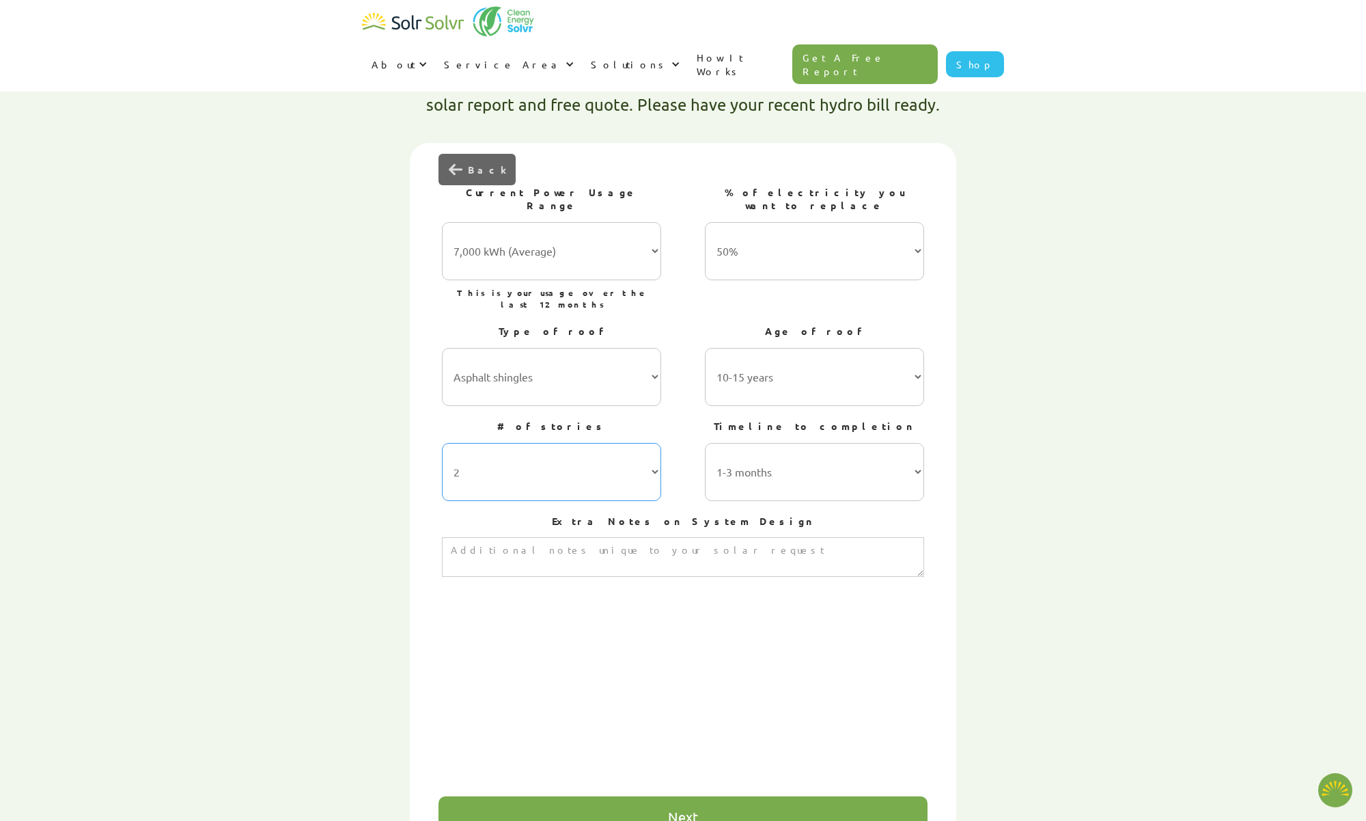
click option "2" at bounding box center [0, 0] width 0 height 0
click at [705, 443] on select "1-3 months 3-6 months 6-12 months 12-24 months 24+ months" at bounding box center [814, 472] width 219 height 58
click option "1-3 months" at bounding box center [0, 0] width 0 height 0
click at [534, 537] on textarea "3 of 4" at bounding box center [683, 557] width 482 height 40
click at [648, 796] on div "Next" at bounding box center [683, 816] width 489 height 41
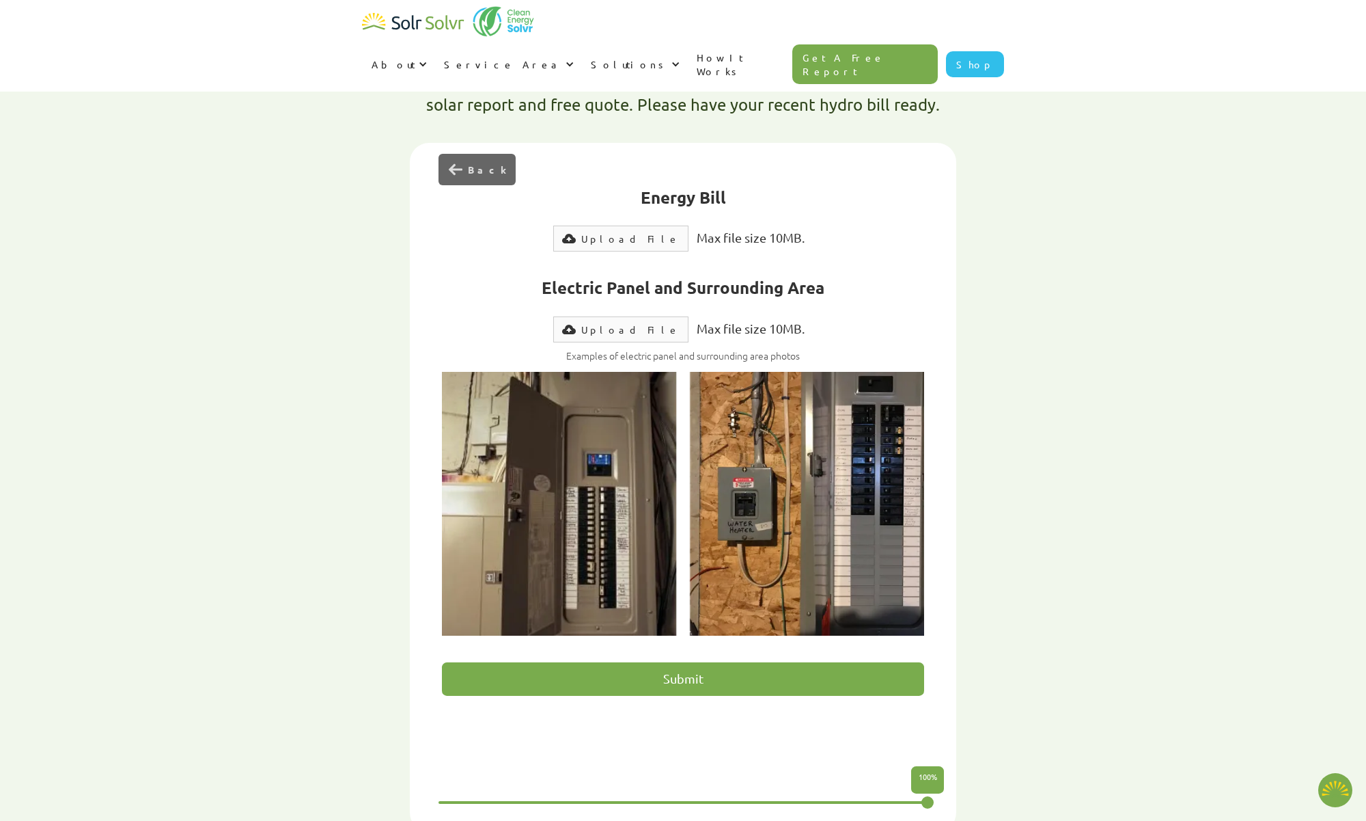
click at [617, 232] on div "Upload File" at bounding box center [630, 239] width 98 height 14
type textarea "x"
click at [629, 232] on div "Upload File" at bounding box center [630, 239] width 98 height 14
click at [635, 322] on div "Upload File" at bounding box center [630, 329] width 98 height 14
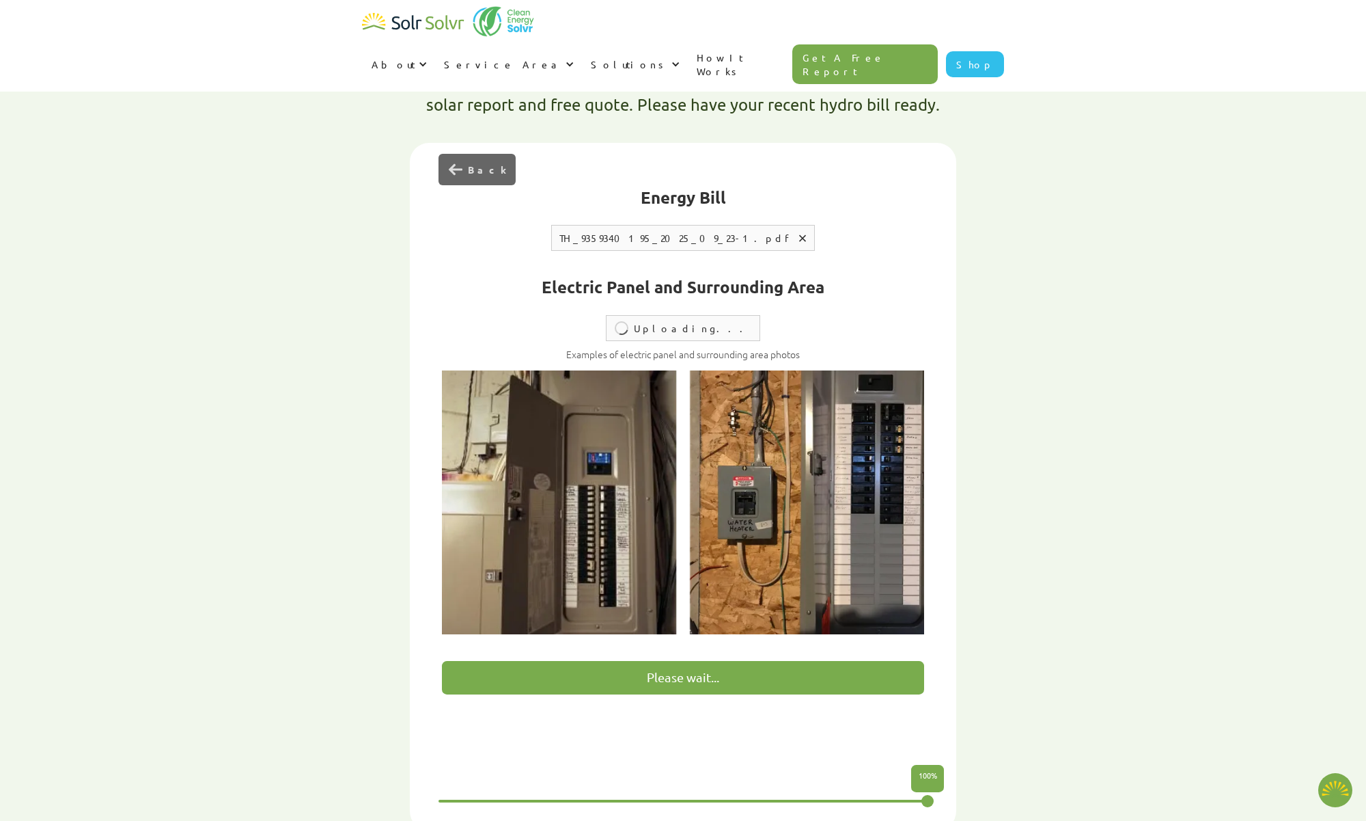
type input "Submit"
click at [361, 288] on div "Fill out the following information below to get your customized solar report an…" at bounding box center [683, 429] width 861 height 799
click at [790, 325] on div "Remove file" at bounding box center [793, 328] width 7 height 7
click at [625, 322] on div "Upload File" at bounding box center [630, 329] width 98 height 14
type input "Submit"
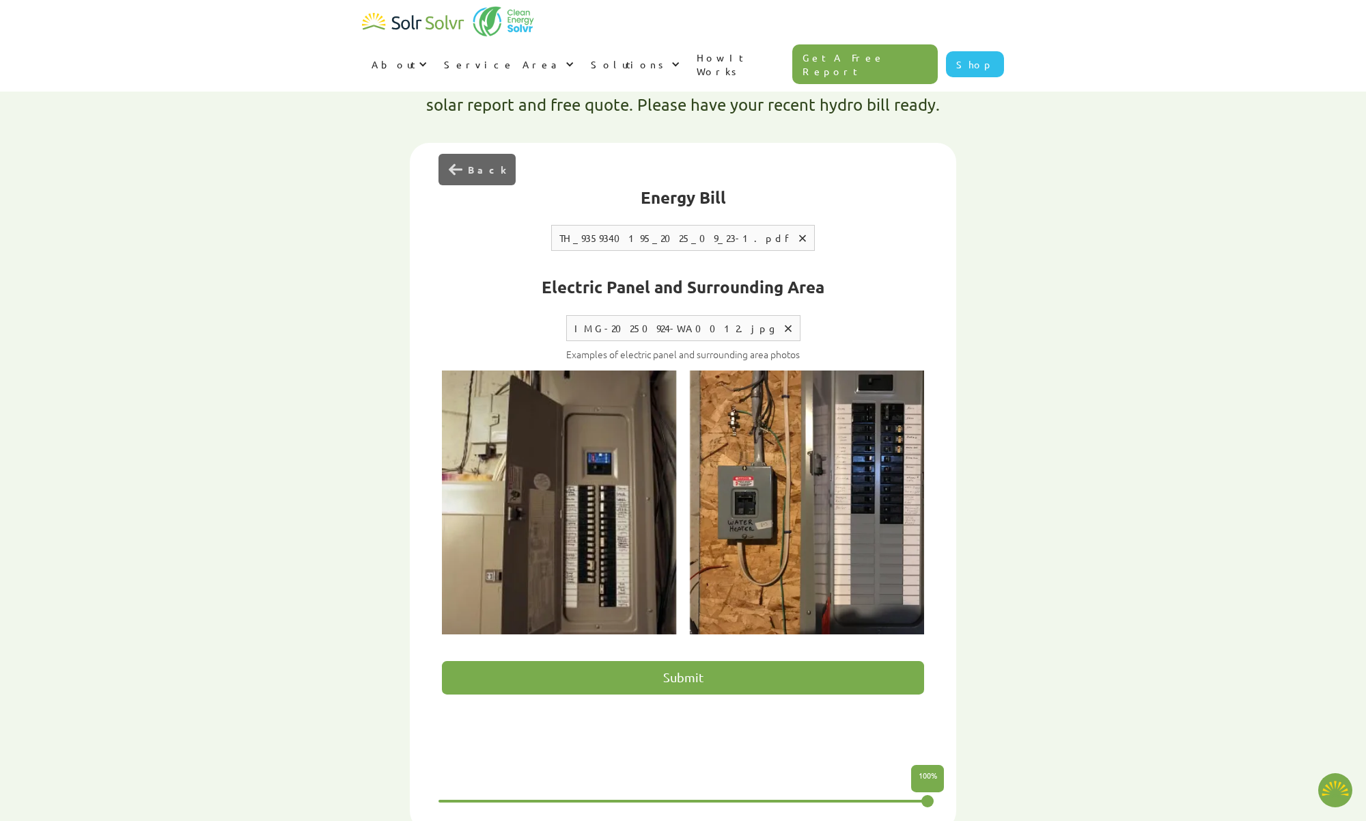
click at [704, 661] on input "Submit" at bounding box center [683, 677] width 482 height 33
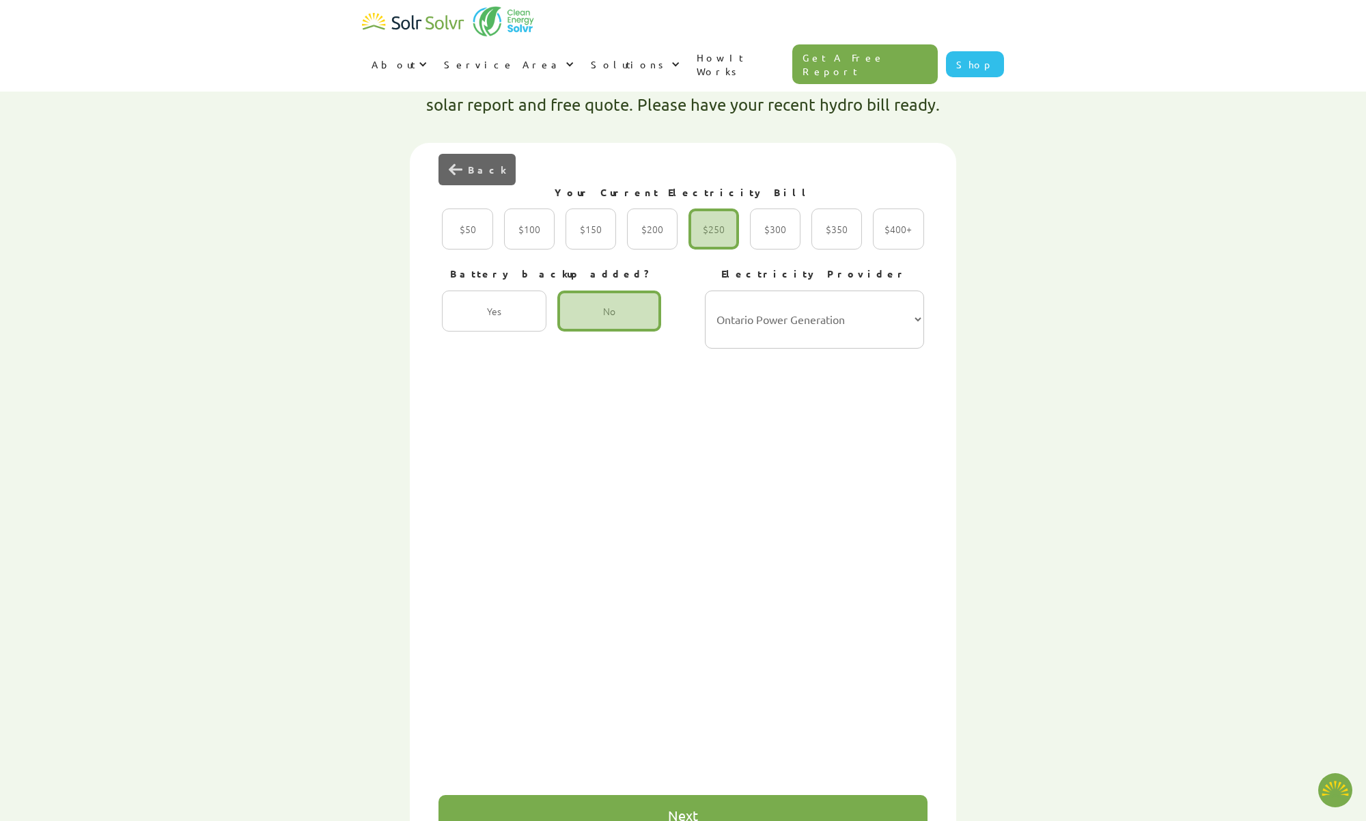
click at [700, 795] on div "Next" at bounding box center [683, 815] width 489 height 41
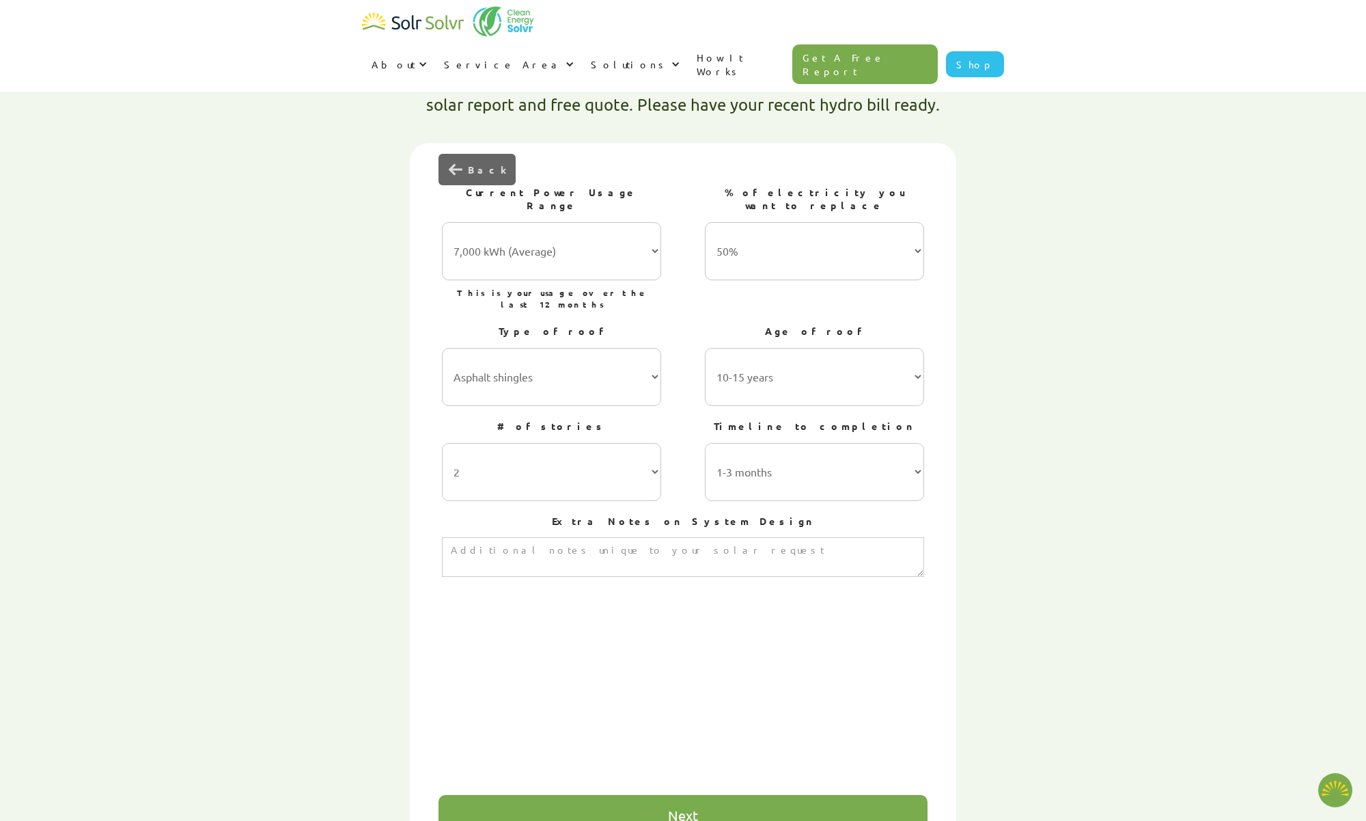
click at [721, 795] on div "Next" at bounding box center [683, 815] width 489 height 41
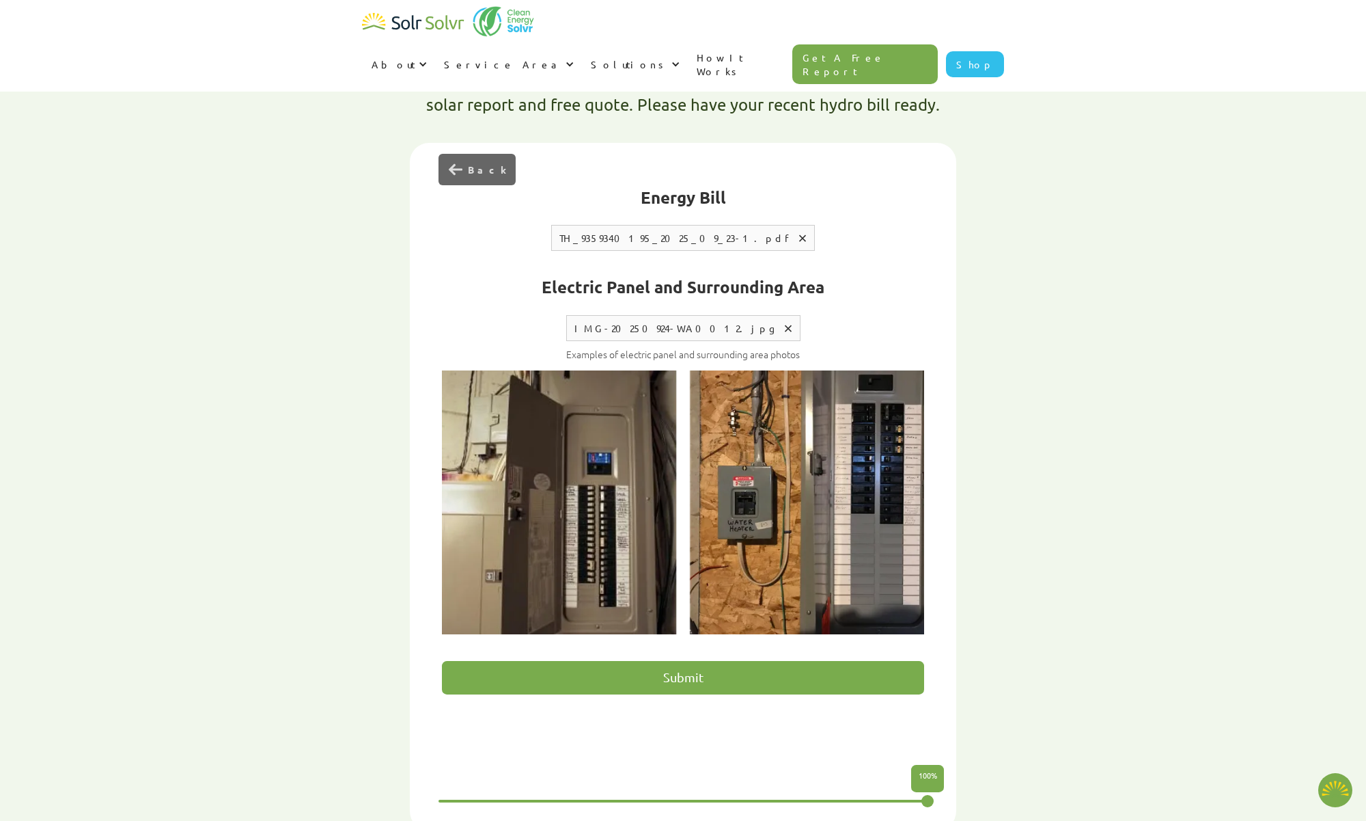
click at [692, 661] on input "Submit" at bounding box center [683, 677] width 482 height 33
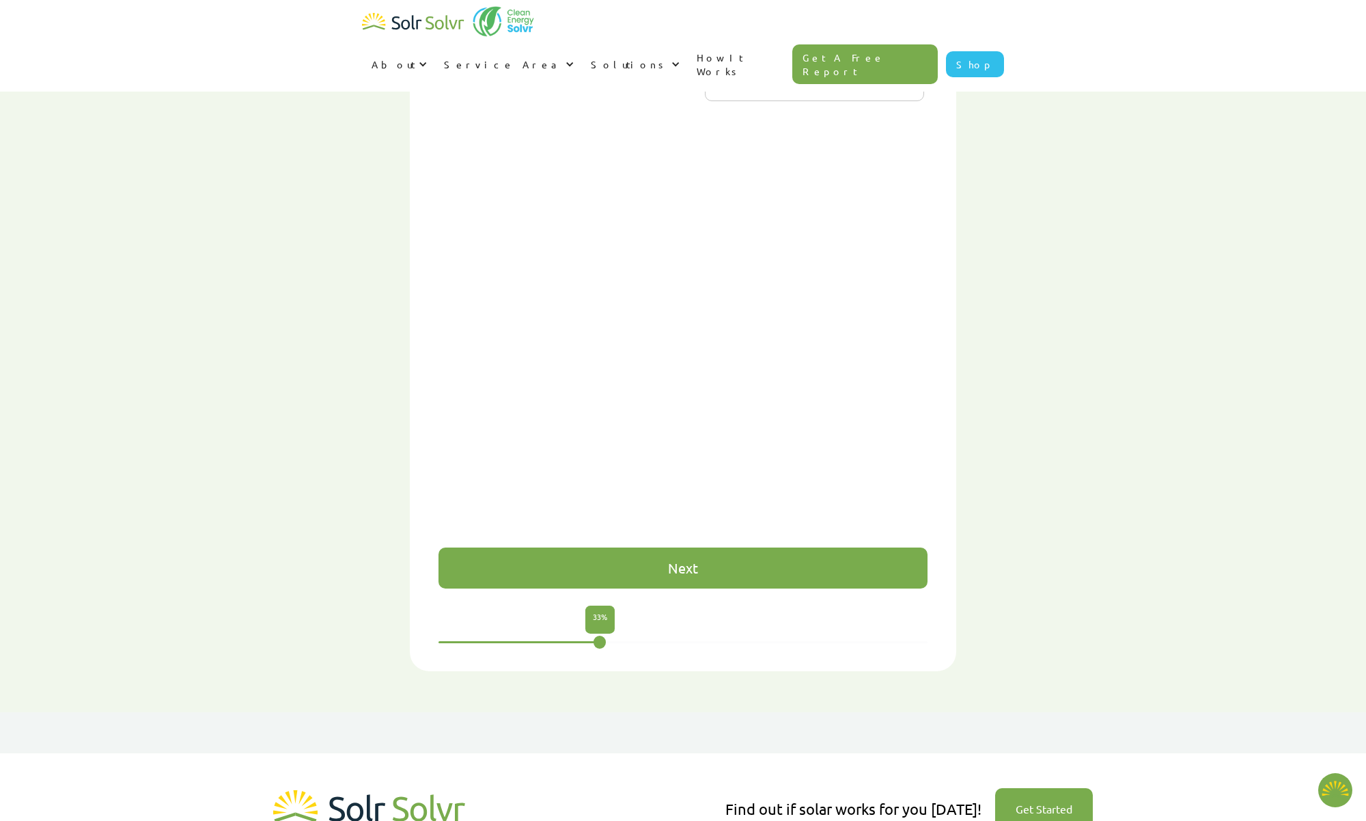
scroll to position [672, 0]
click at [702, 548] on div "Next" at bounding box center [683, 568] width 489 height 41
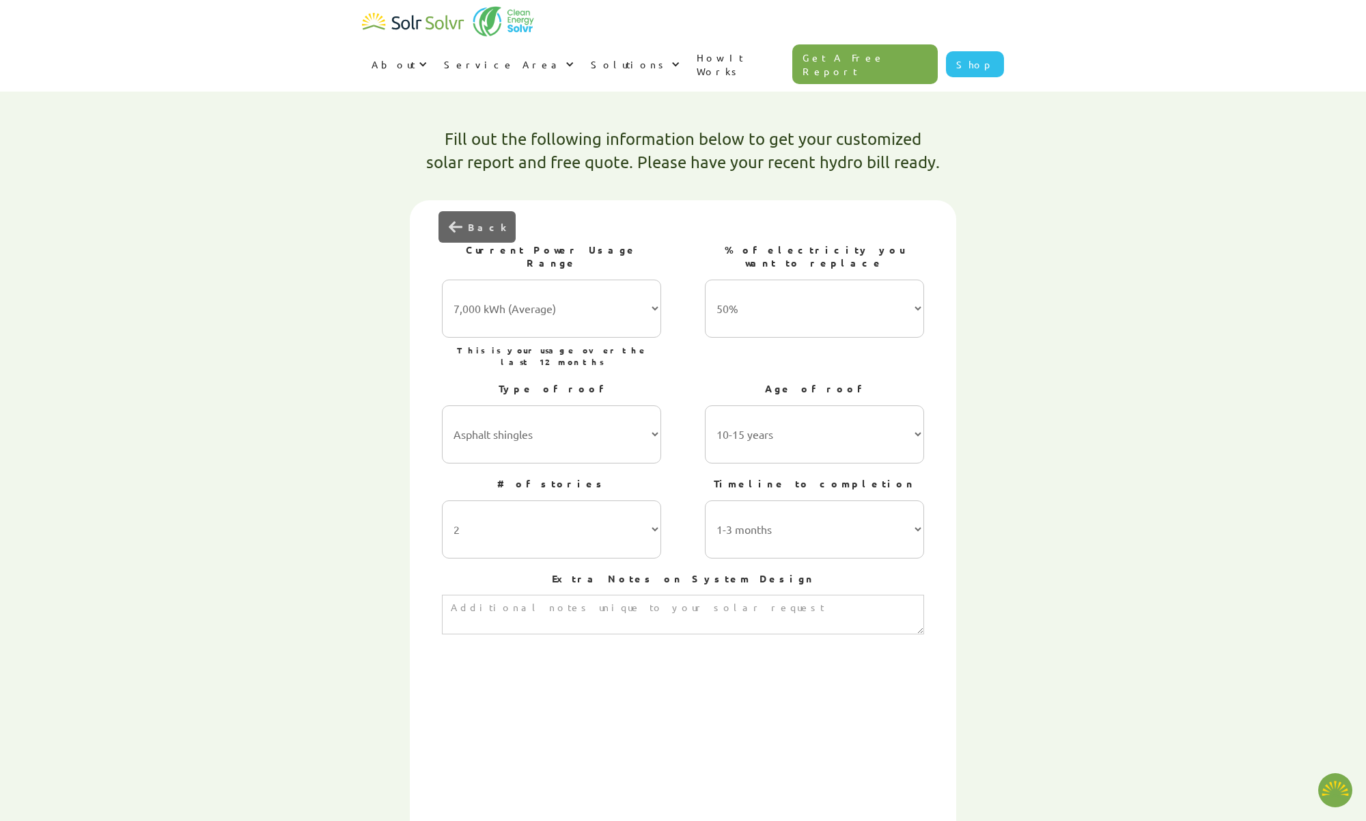
scroll to position [361, 0]
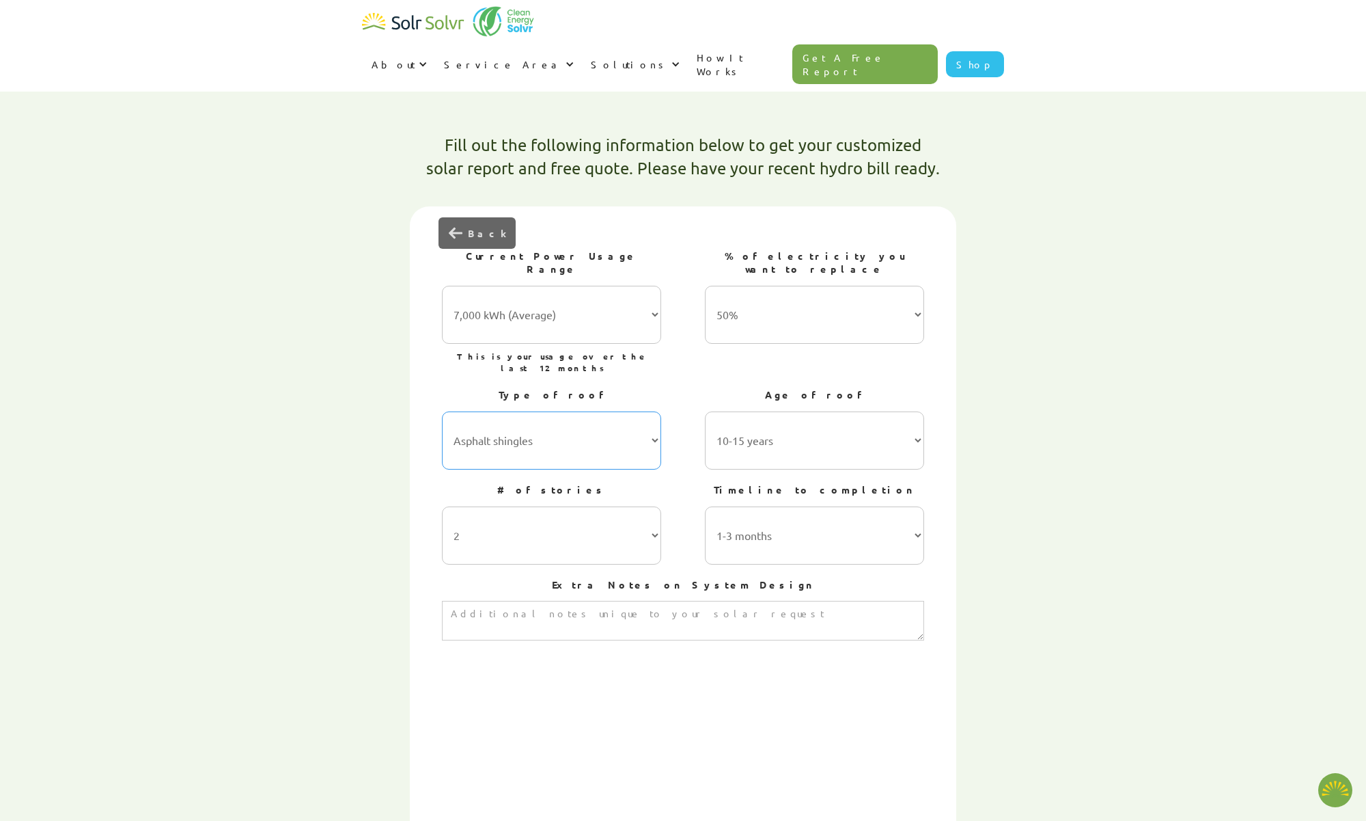
click at [442, 411] on select "Asphalt shingles Metal roofing Stone-coated steel Slate Rubber slate Clay and c…" at bounding box center [551, 440] width 219 height 58
click at [546, 411] on select "Asphalt shingles Metal roofing Stone-coated steel Slate Rubber slate Clay and c…" at bounding box center [551, 440] width 219 height 58
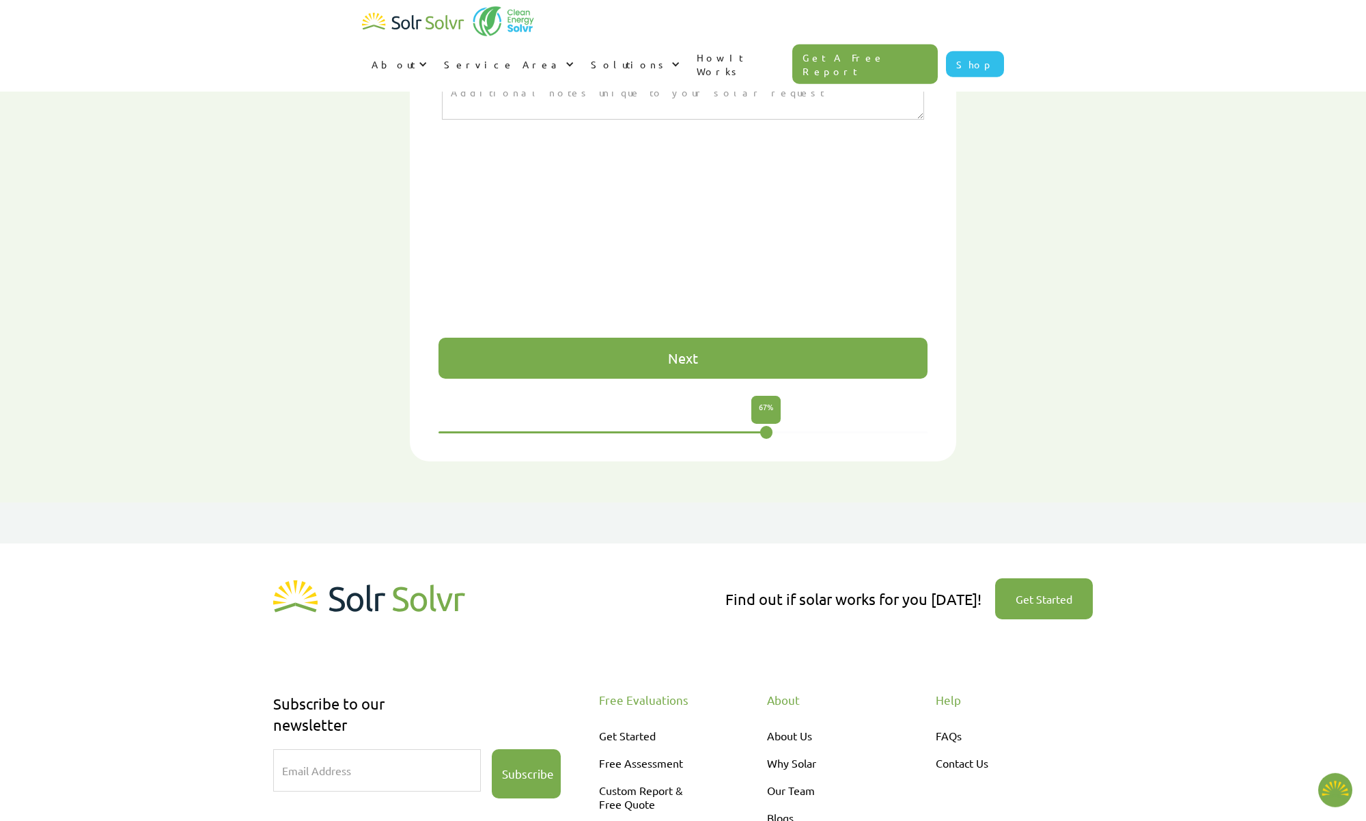
scroll to position [883, 0]
click at [726, 337] on div "Next" at bounding box center [683, 357] width 489 height 41
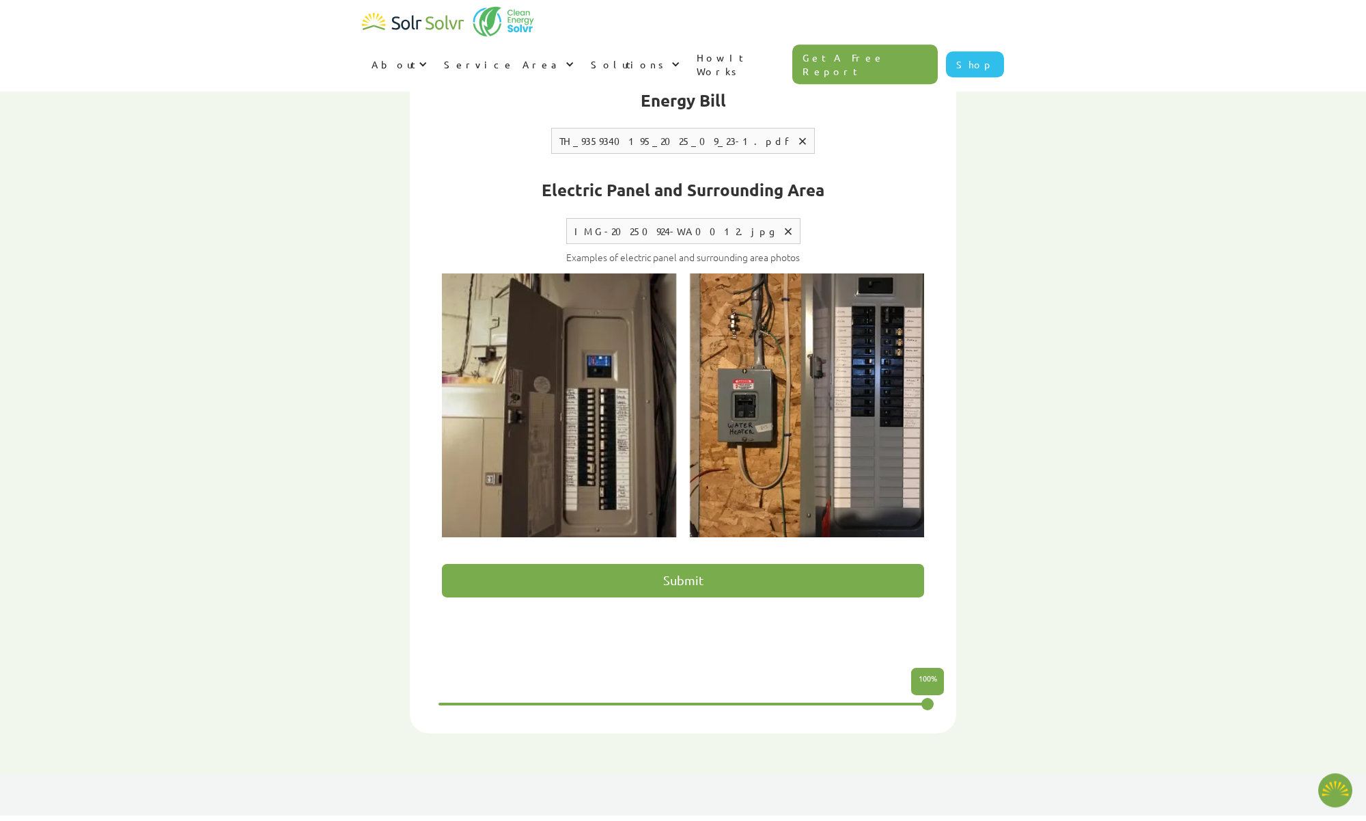
scroll to position [514, 0]
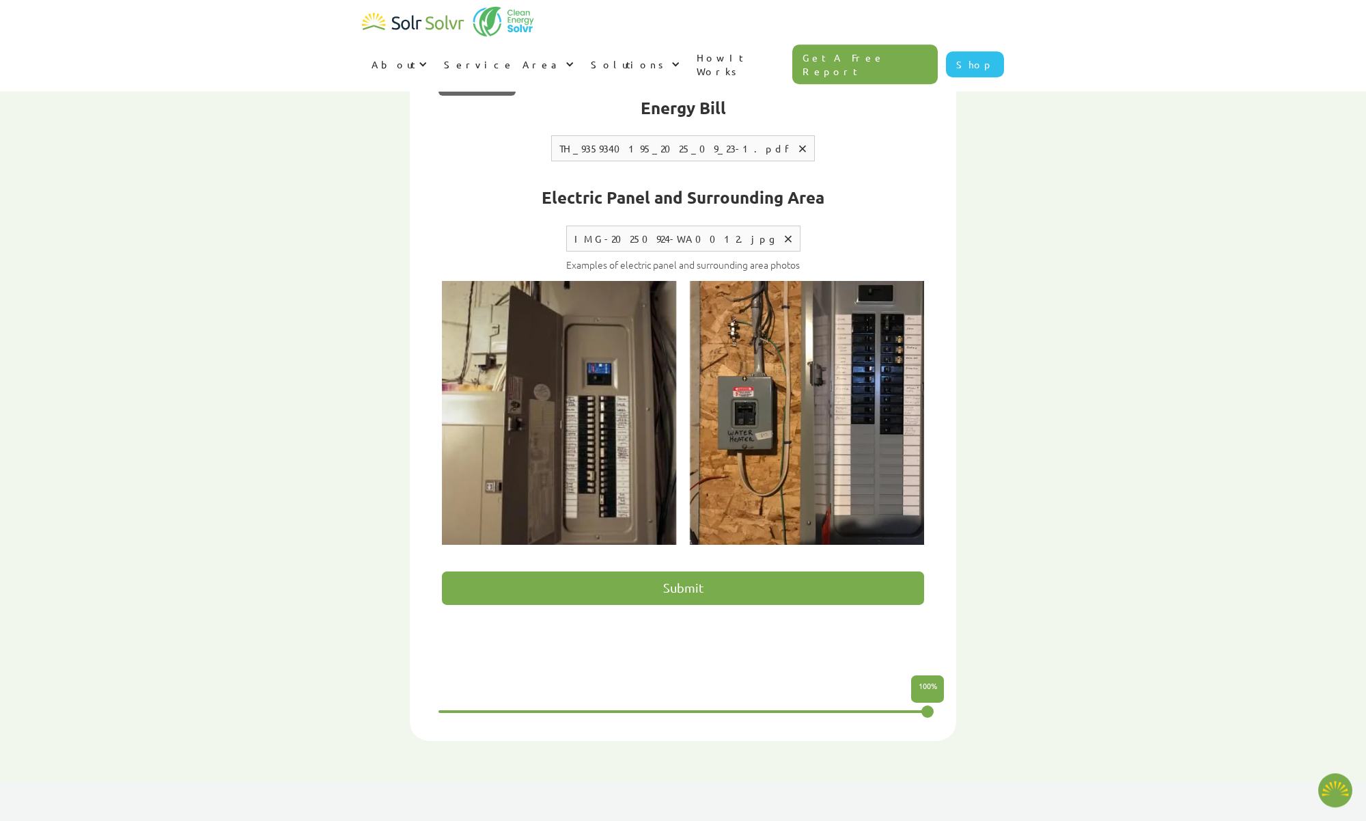
click at [609, 571] on input "Submit" at bounding box center [683, 587] width 482 height 33
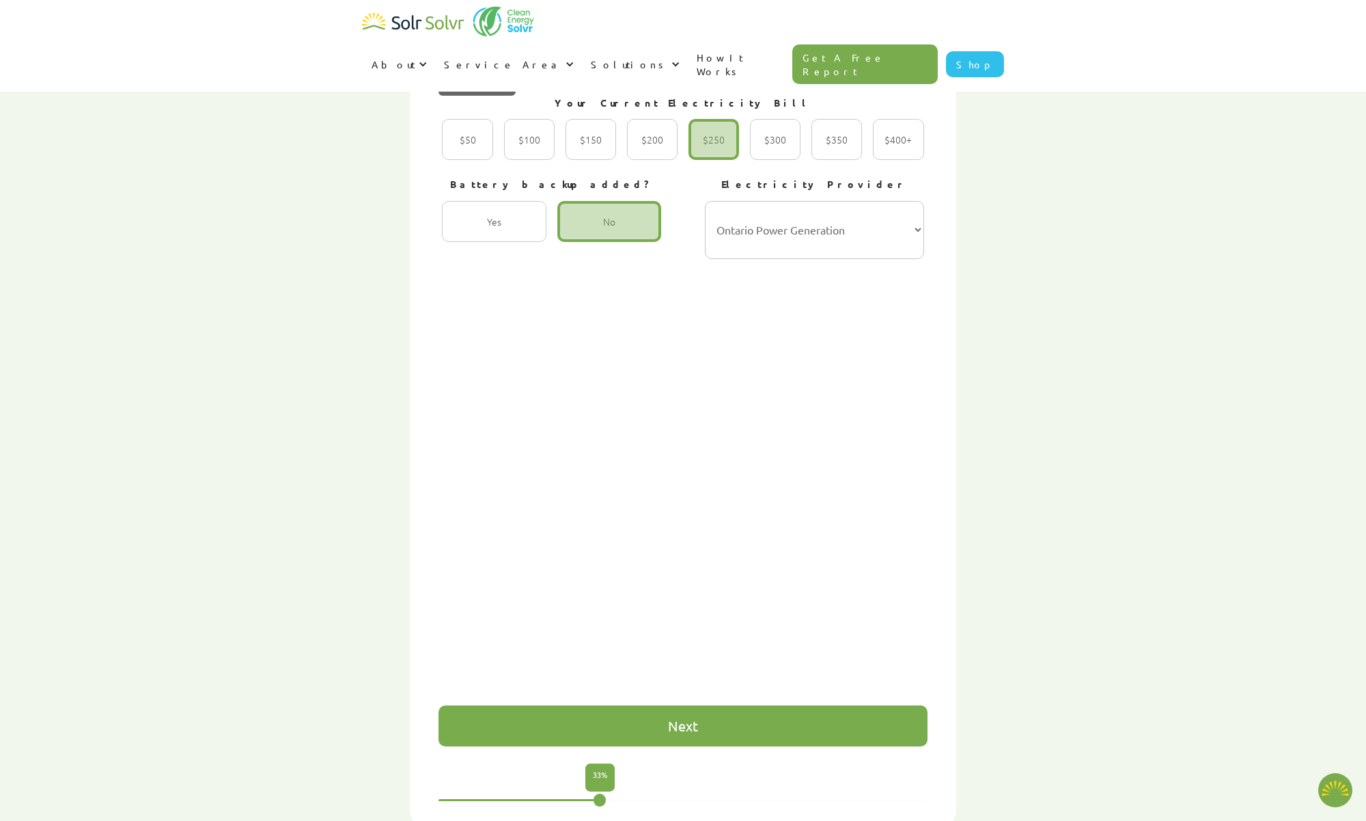
click at [667, 705] on div "Next" at bounding box center [683, 725] width 489 height 41
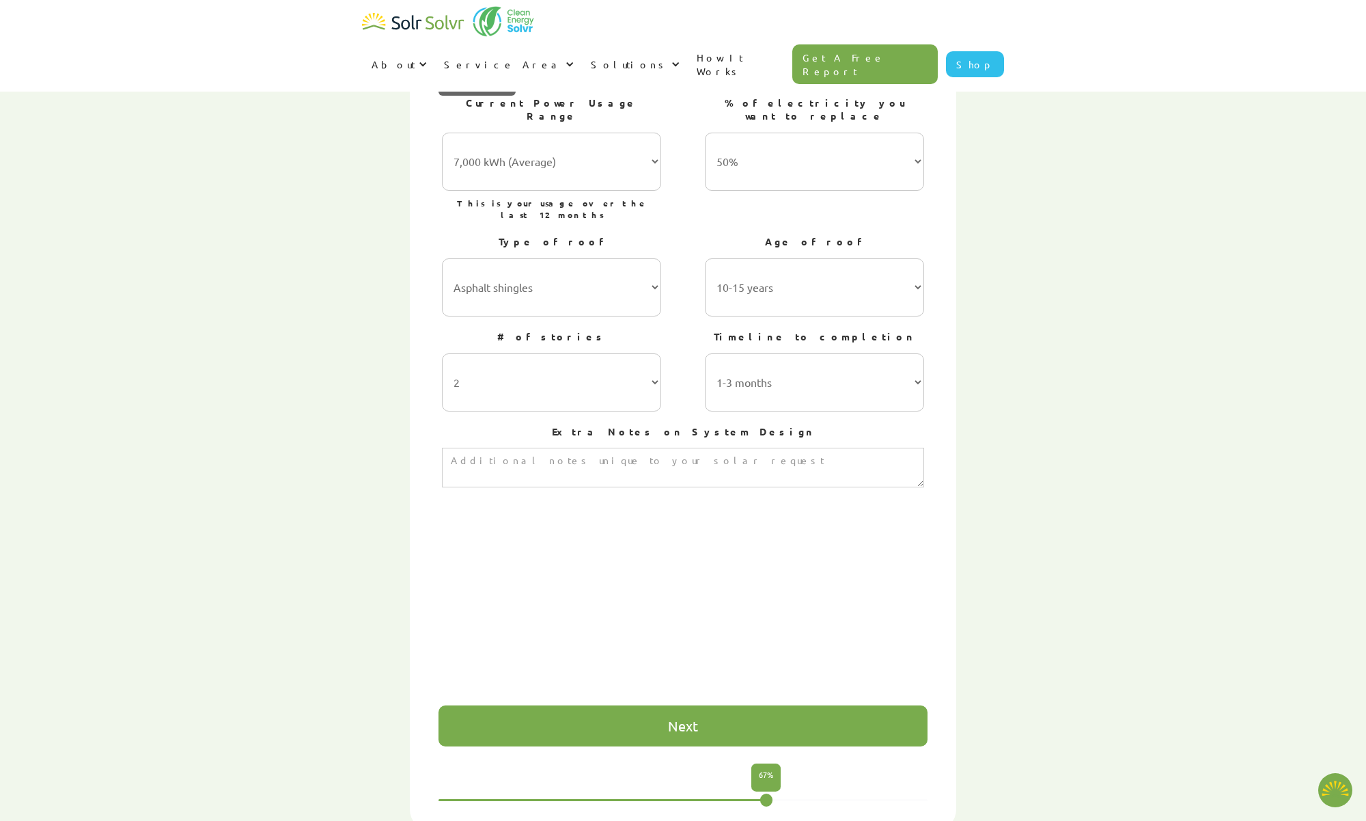
click at [699, 705] on div "Next" at bounding box center [683, 725] width 489 height 41
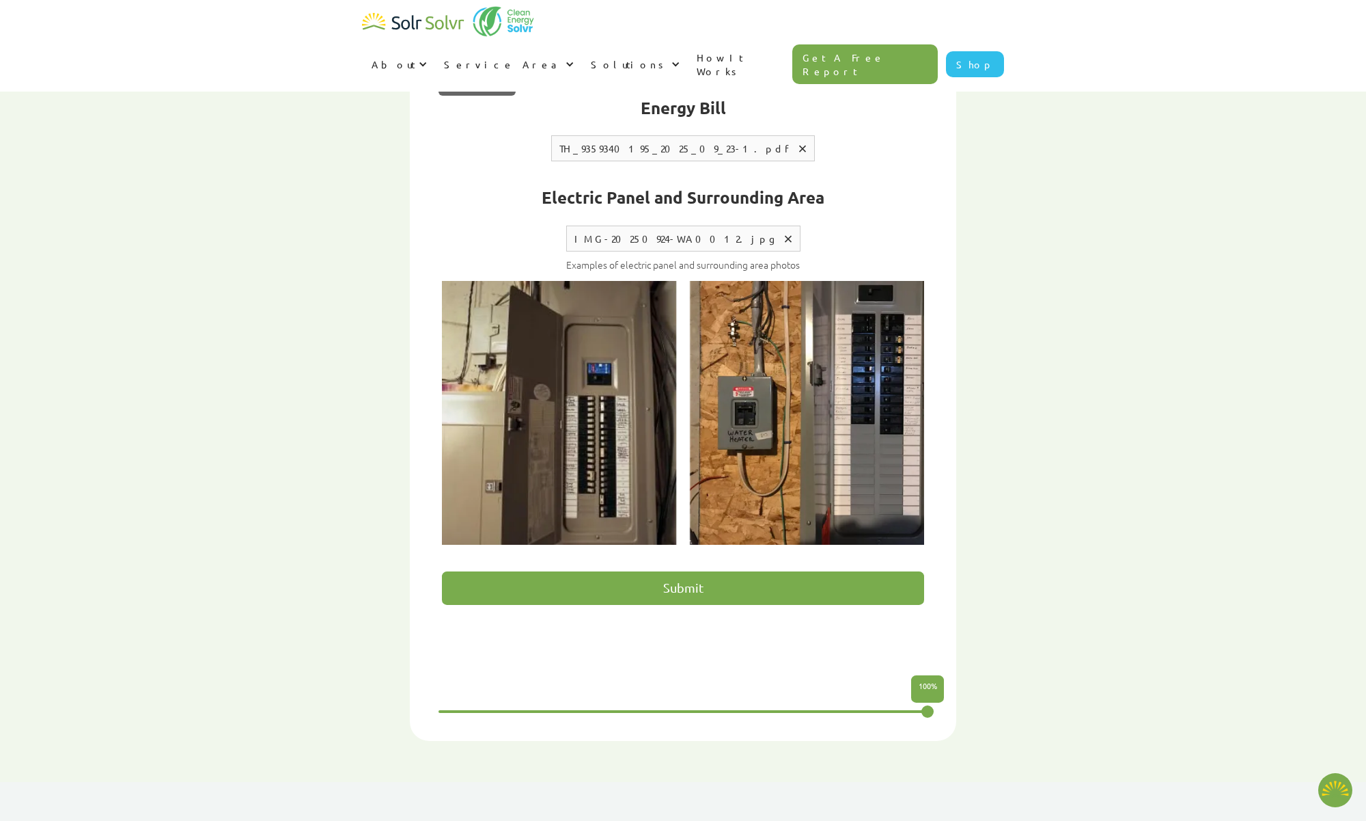
click at [669, 571] on input "Submit" at bounding box center [683, 587] width 482 height 33
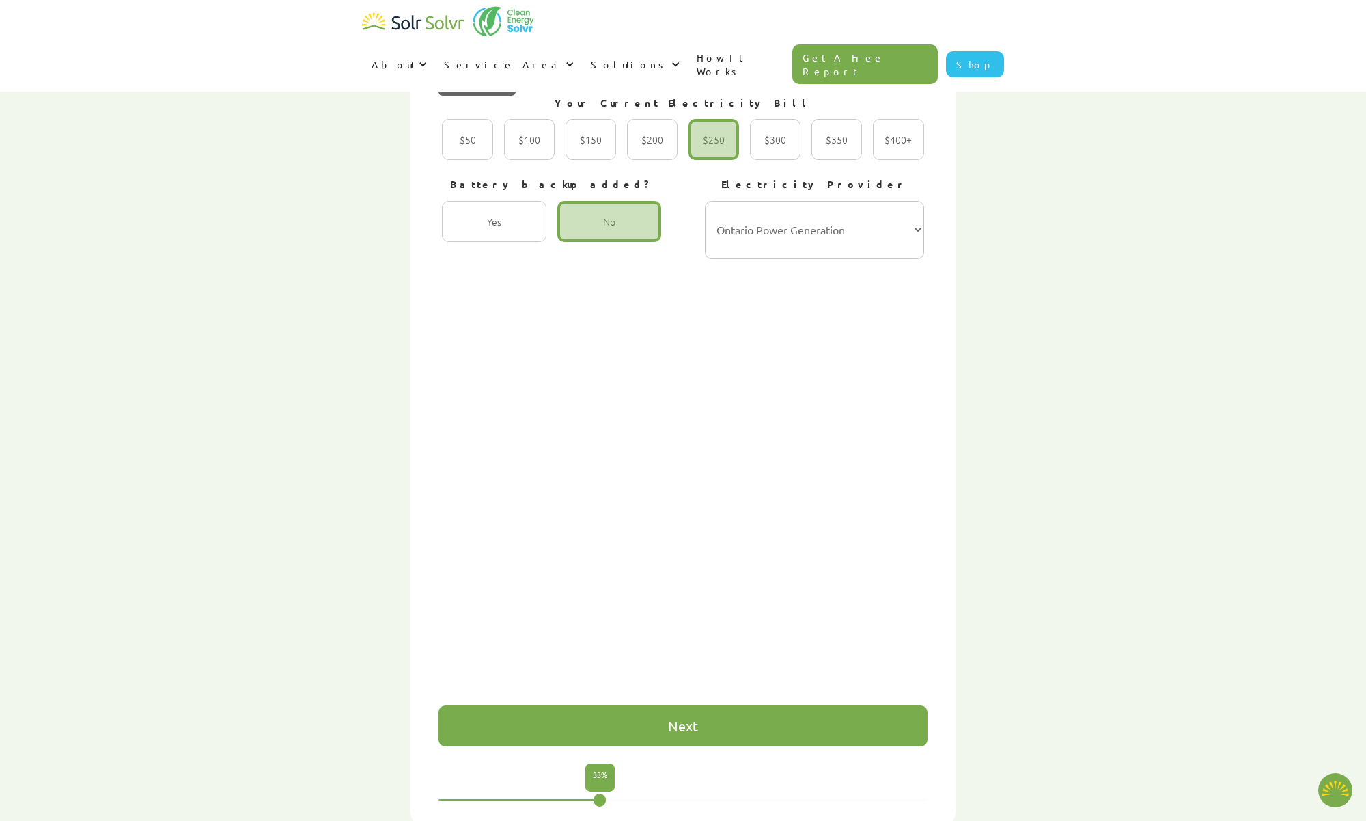
click at [698, 705] on div "Next" at bounding box center [683, 725] width 489 height 41
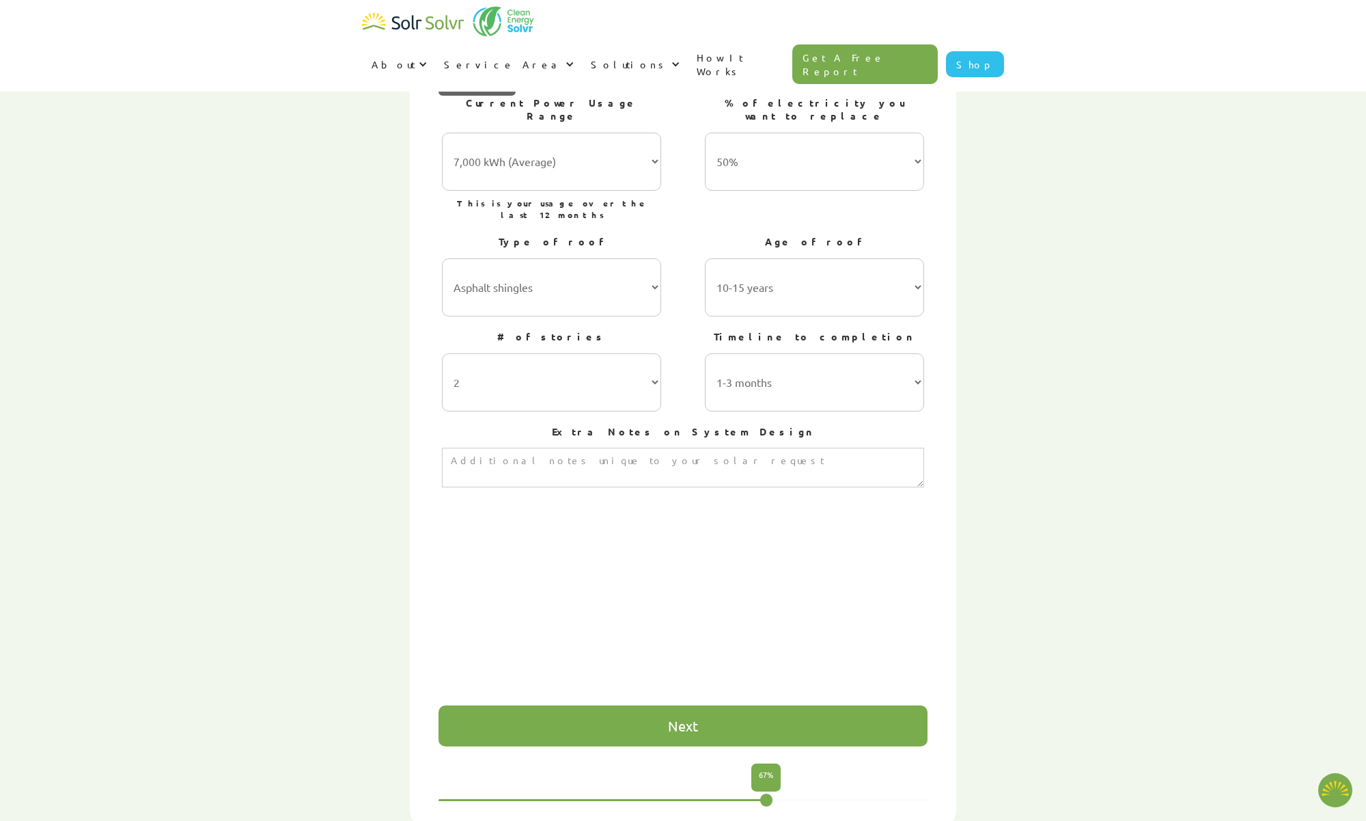
click at [692, 719] on div "Next" at bounding box center [683, 726] width 30 height 14
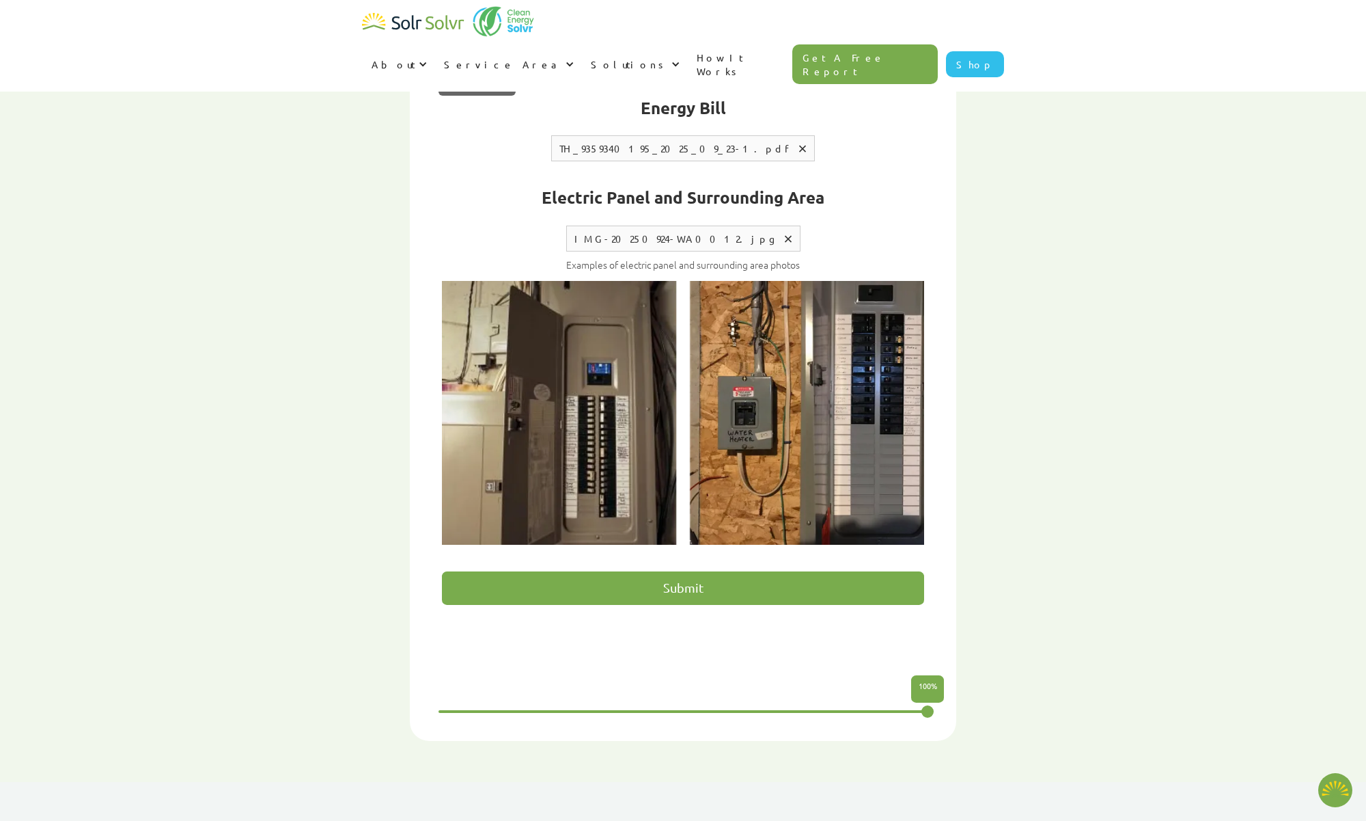
click at [694, 571] on input "Submit" at bounding box center [683, 587] width 482 height 33
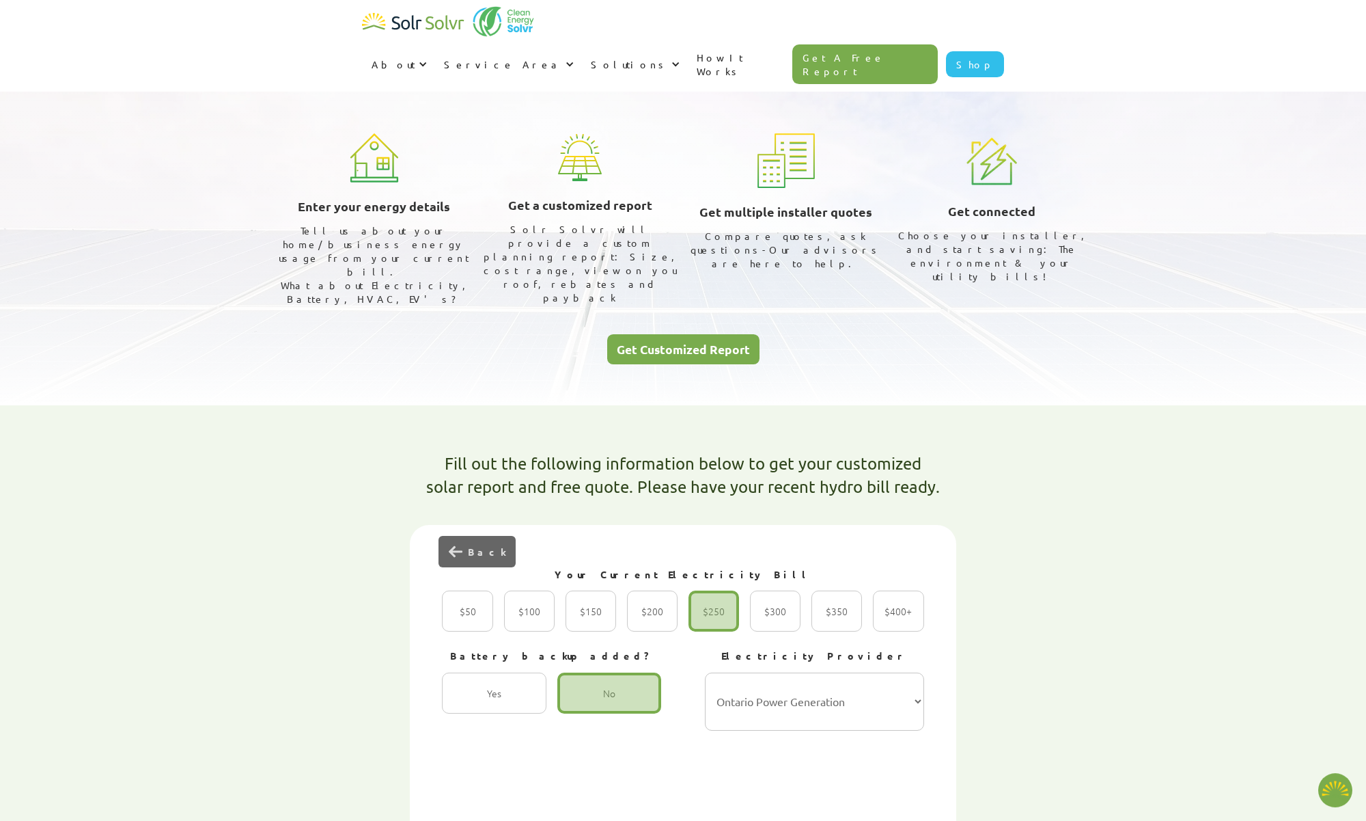
scroll to position [0, 0]
